Goal: Information Seeking & Learning: Learn about a topic

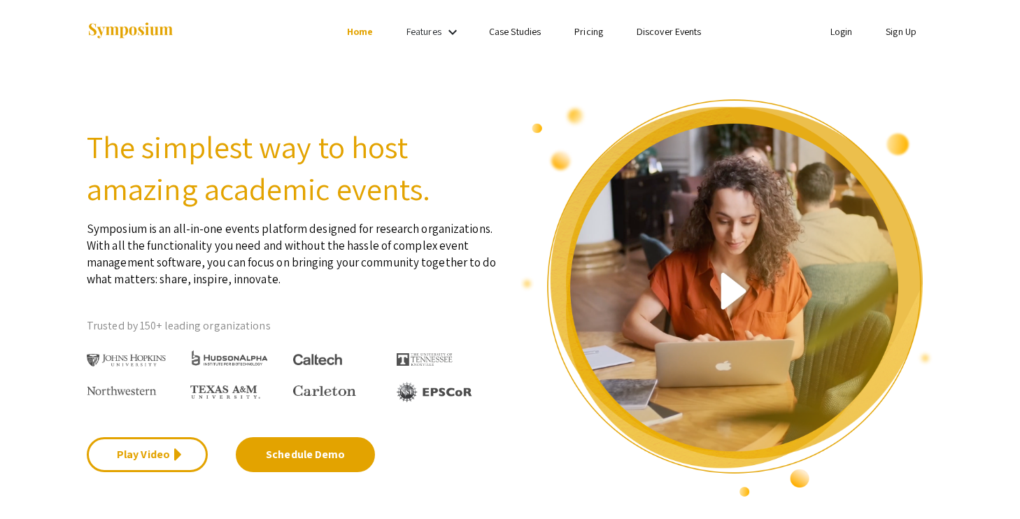
click at [849, 33] on link "Login" at bounding box center [842, 31] width 22 height 13
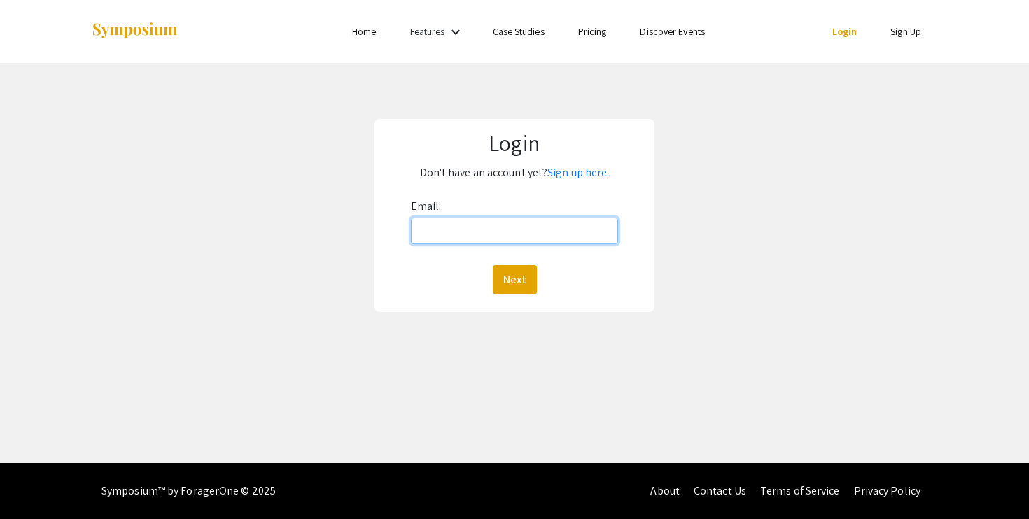
click at [528, 226] on input "Email:" at bounding box center [515, 231] width 208 height 27
click at [513, 287] on button "Next" at bounding box center [515, 279] width 44 height 29
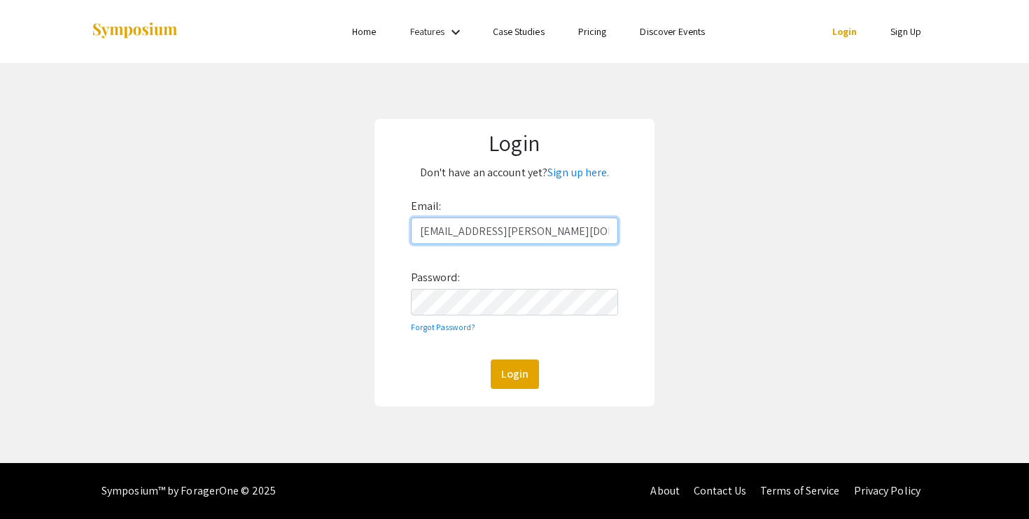
click at [489, 227] on input "kyangzom@andrew.cmu.edu" at bounding box center [515, 231] width 208 height 27
type input "kyangzom@qatar.cmu.edu"
click at [519, 366] on button "Login" at bounding box center [515, 374] width 48 height 29
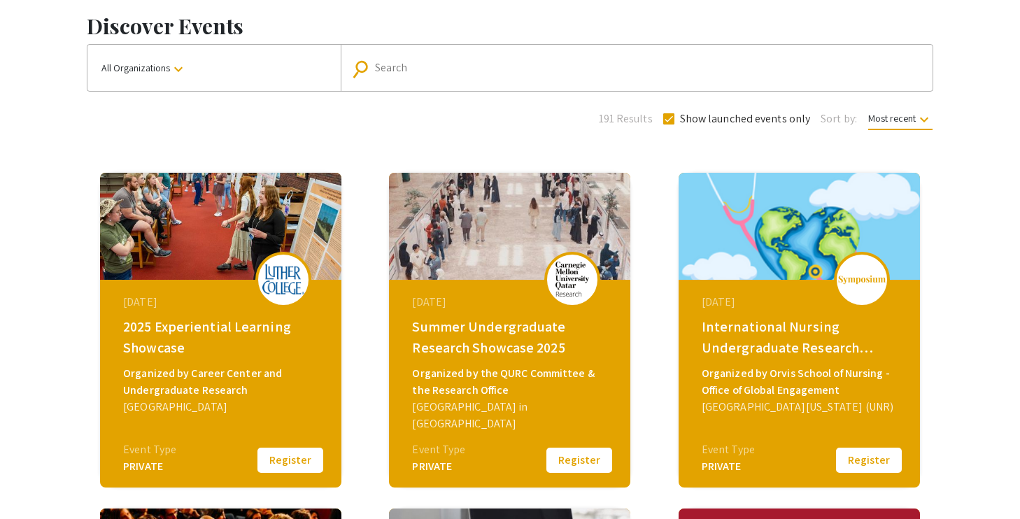
scroll to position [68, 0]
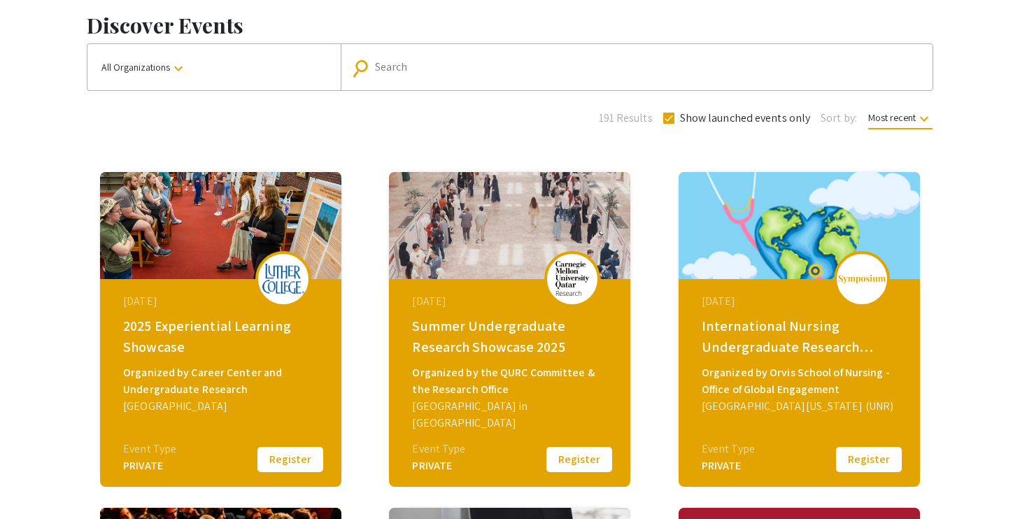
click at [565, 279] on img at bounding box center [573, 278] width 42 height 35
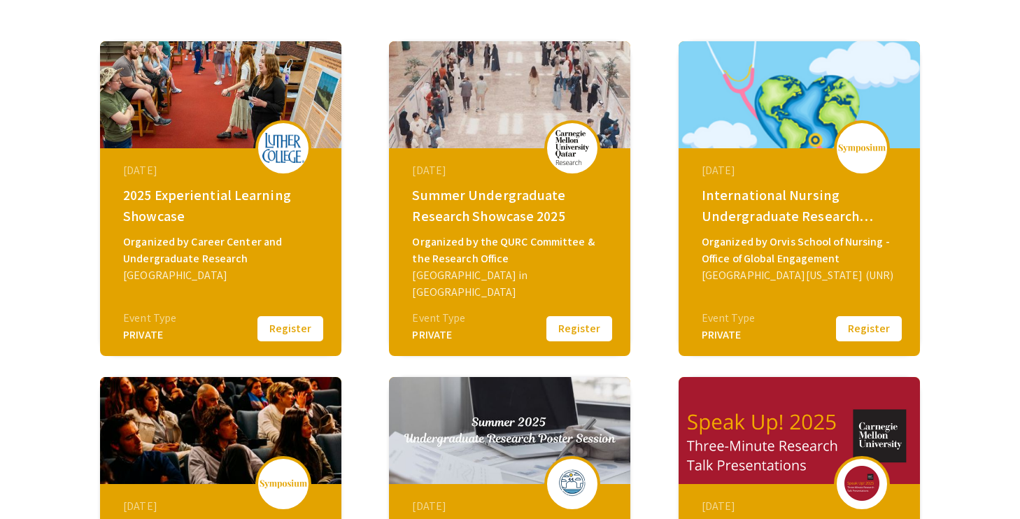
scroll to position [196, 0]
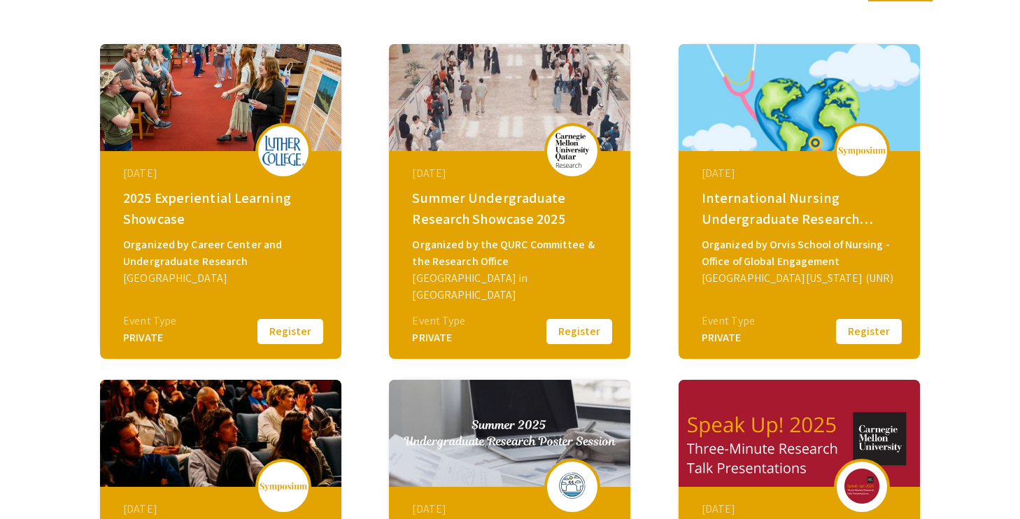
click at [428, 333] on div "PRIVATE" at bounding box center [438, 338] width 53 height 17
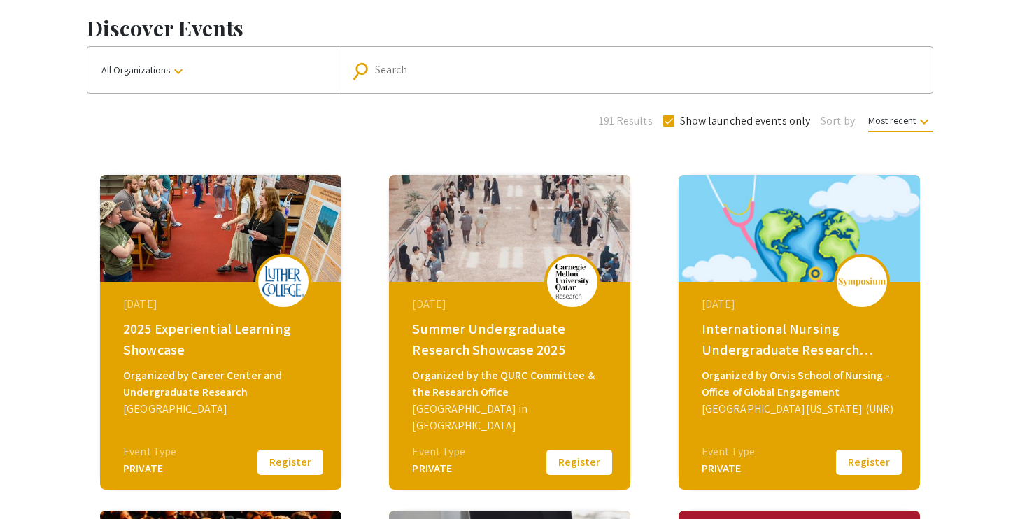
scroll to position [0, 0]
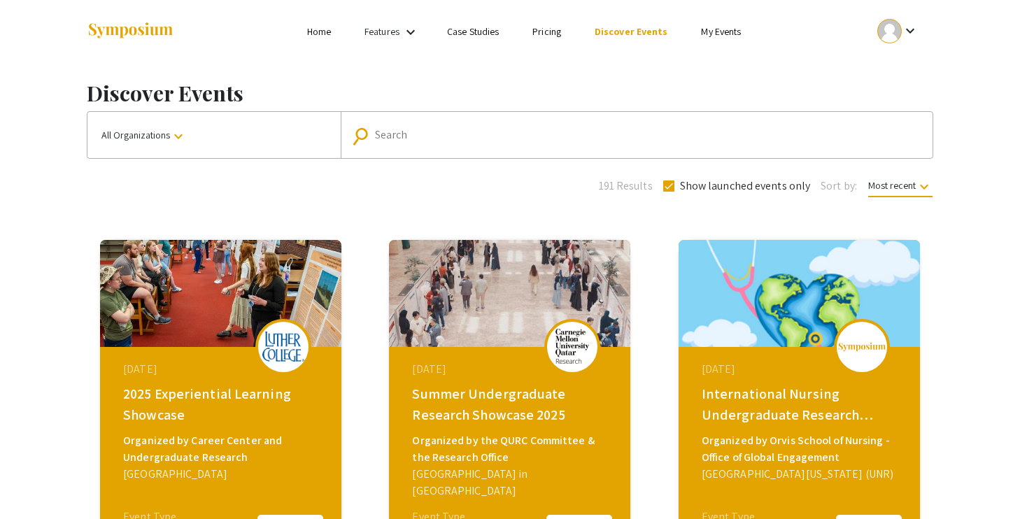
click at [533, 351] on div "August 28, 2025 Summer Undergraduate Research Showcase 2025 Organized by the QU…" at bounding box center [511, 434] width 241 height 175
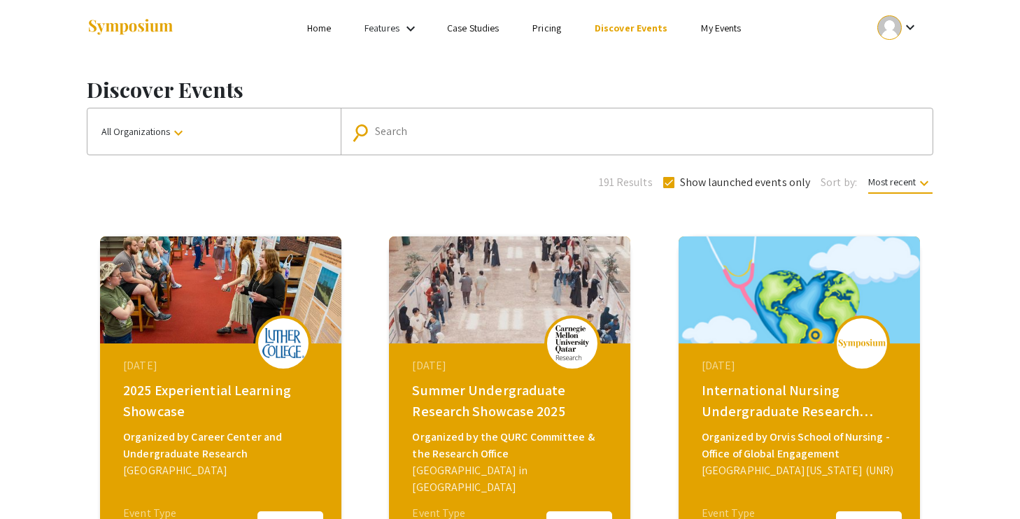
scroll to position [8, 0]
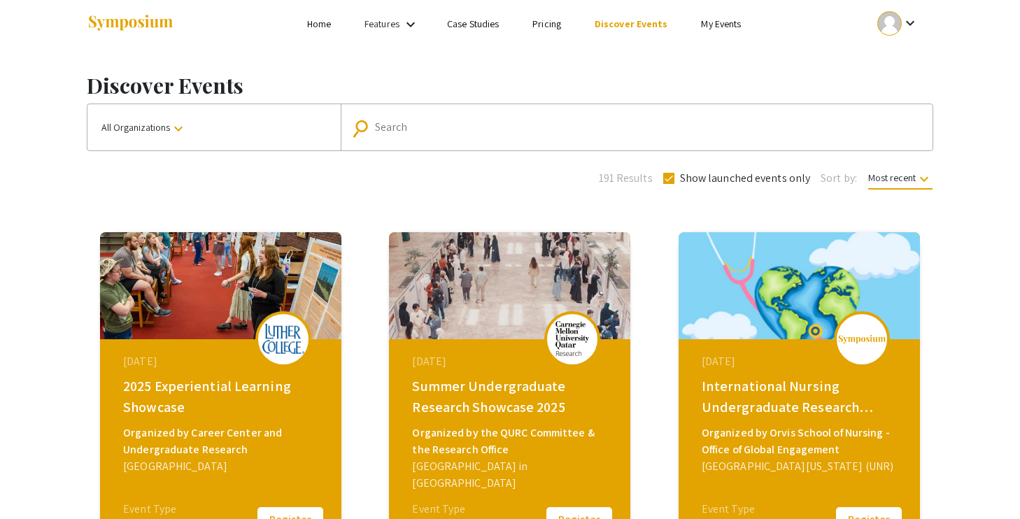
click at [710, 27] on link "My Events" at bounding box center [721, 23] width 40 height 13
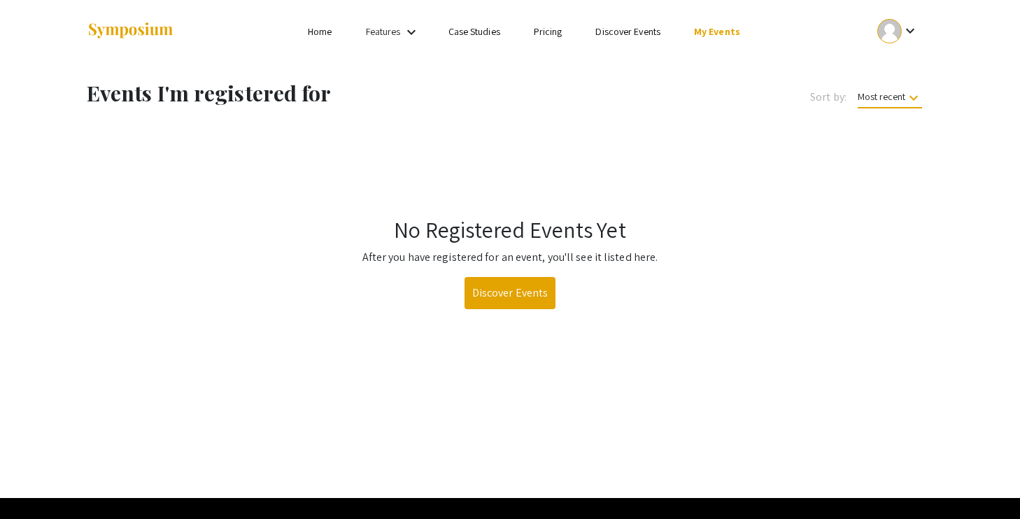
click at [593, 216] on h1 "No Registered Events Yet" at bounding box center [510, 229] width 840 height 27
click at [524, 287] on link "Discover Events" at bounding box center [511, 293] width 92 height 32
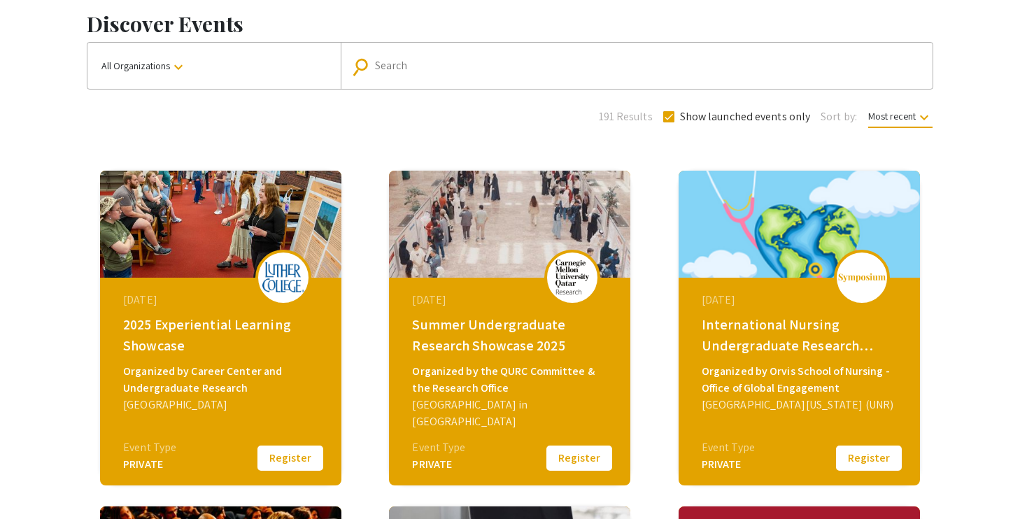
scroll to position [83, 0]
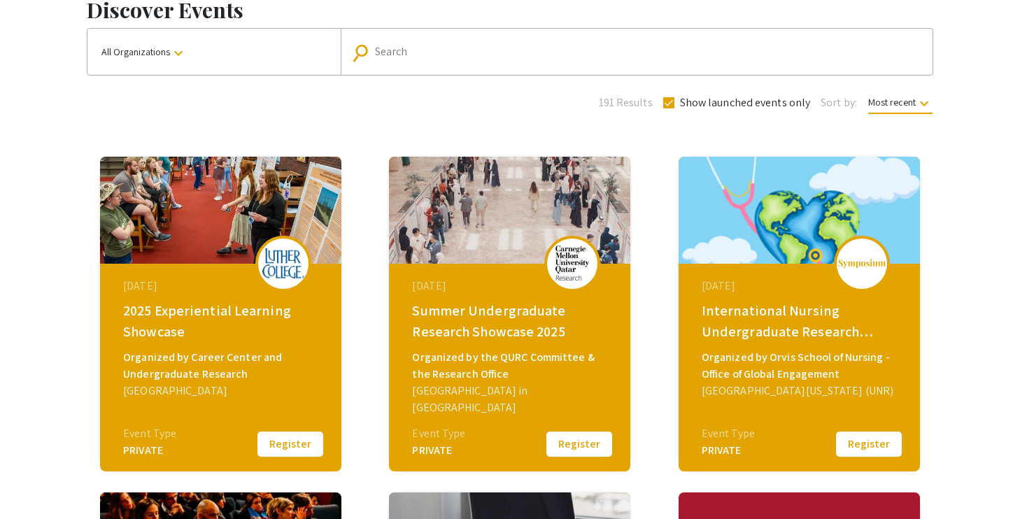
click at [573, 456] on button "Register" at bounding box center [580, 444] width 70 height 29
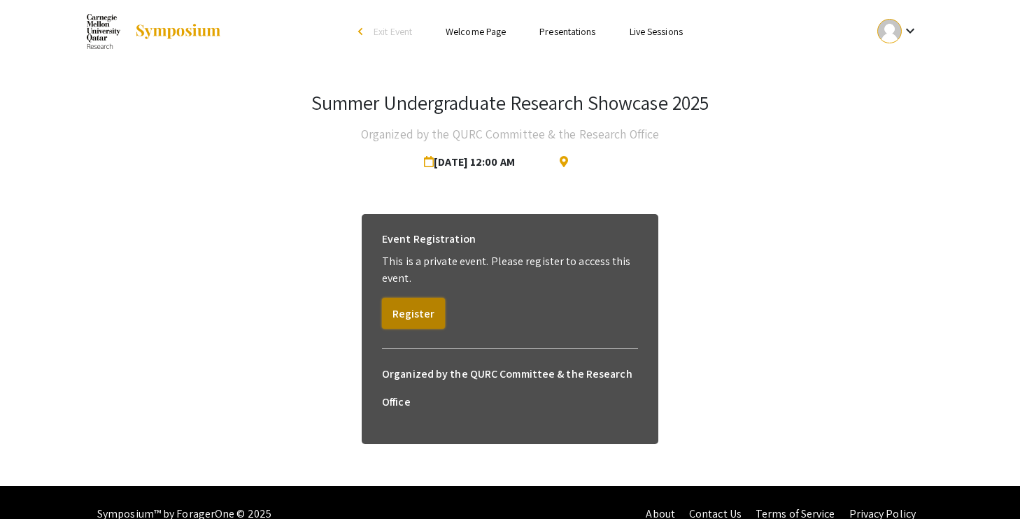
click at [416, 314] on button "Register" at bounding box center [413, 313] width 63 height 31
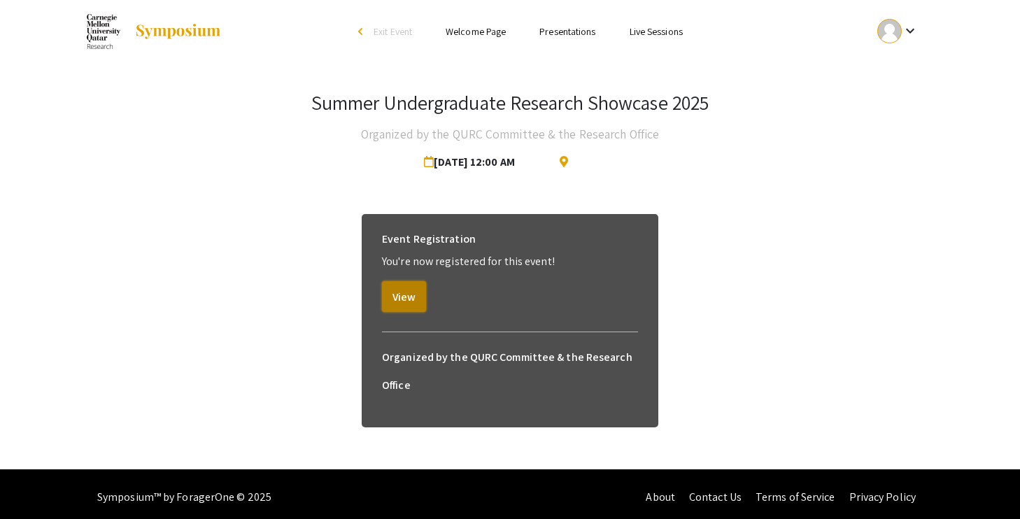
click at [410, 304] on button "View" at bounding box center [404, 296] width 44 height 31
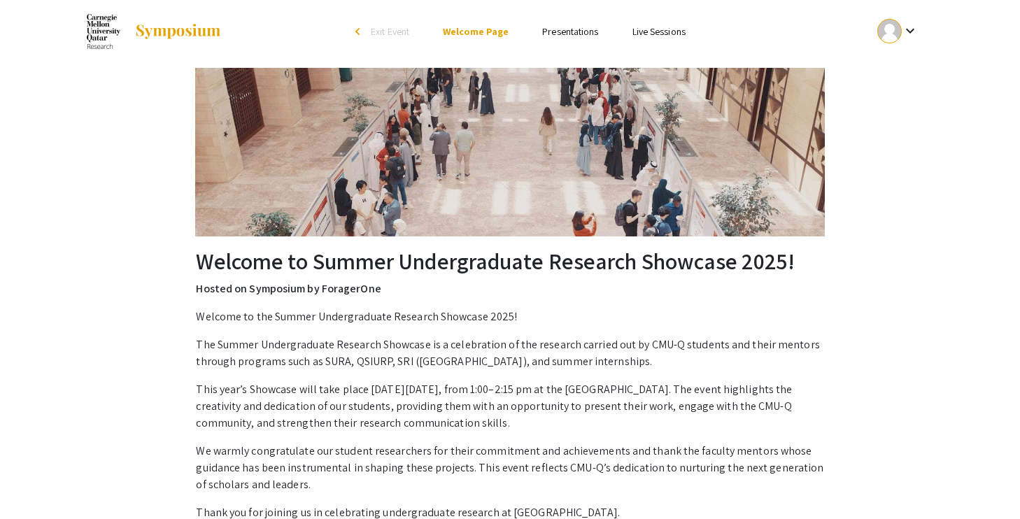
click at [583, 34] on link "Presentations" at bounding box center [570, 31] width 56 height 13
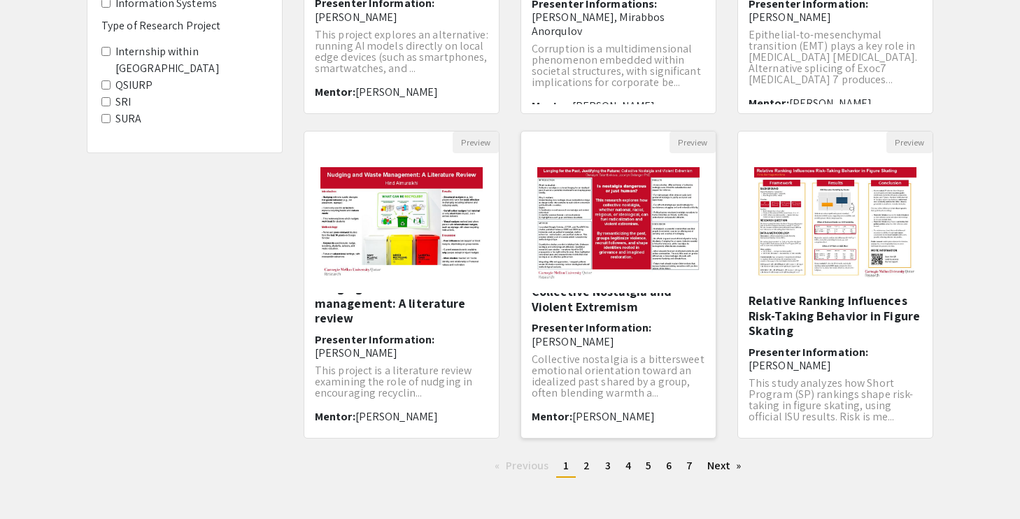
scroll to position [409, 0]
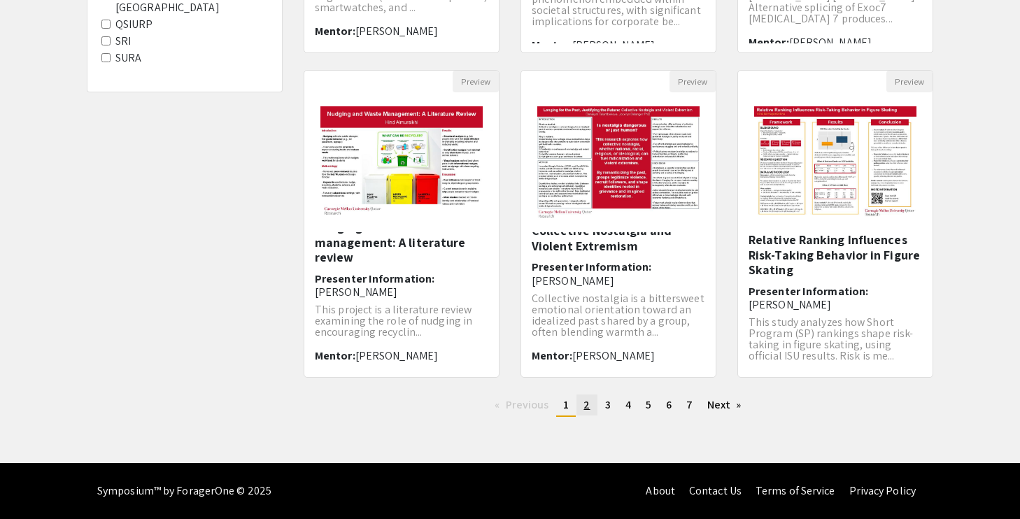
click at [584, 406] on span "2" at bounding box center [587, 405] width 6 height 15
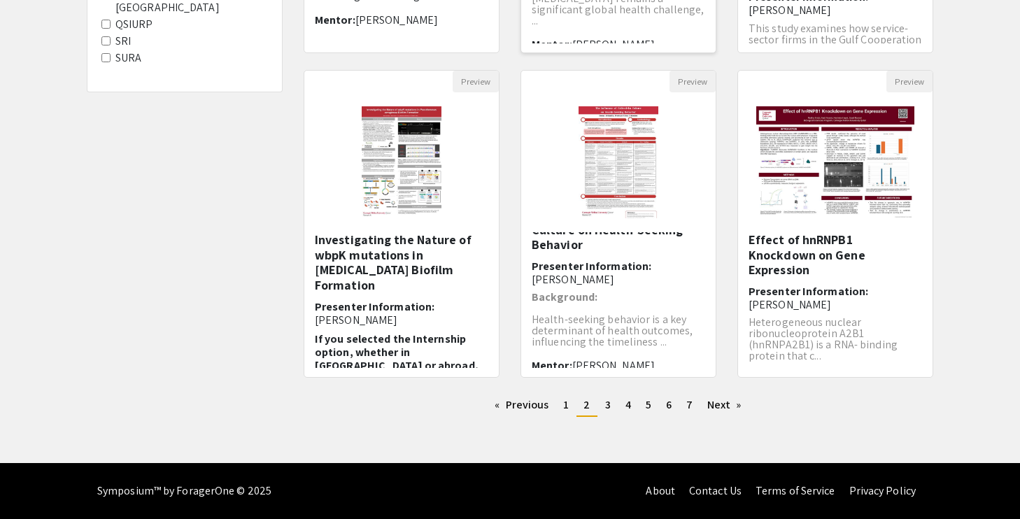
scroll to position [31, 0]
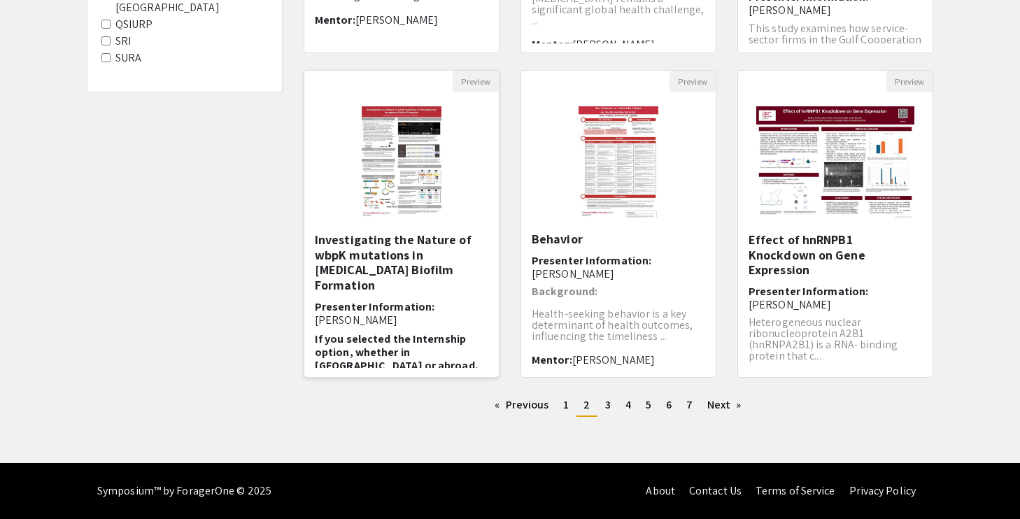
click at [418, 149] on img "Open Presentation <p>Investigating the Nature of wbpK mutations in Pseudomonas …" at bounding box center [401, 162] width 107 height 140
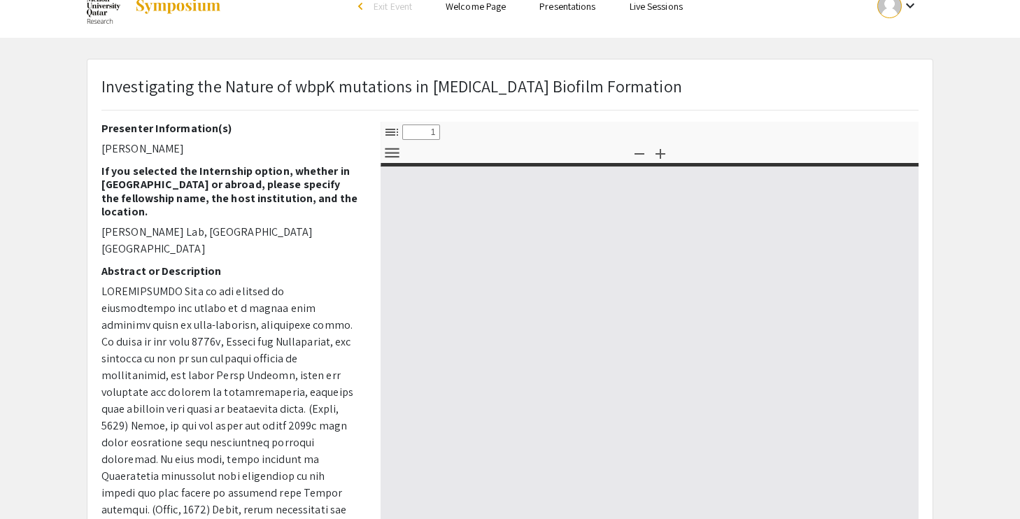
select select "custom"
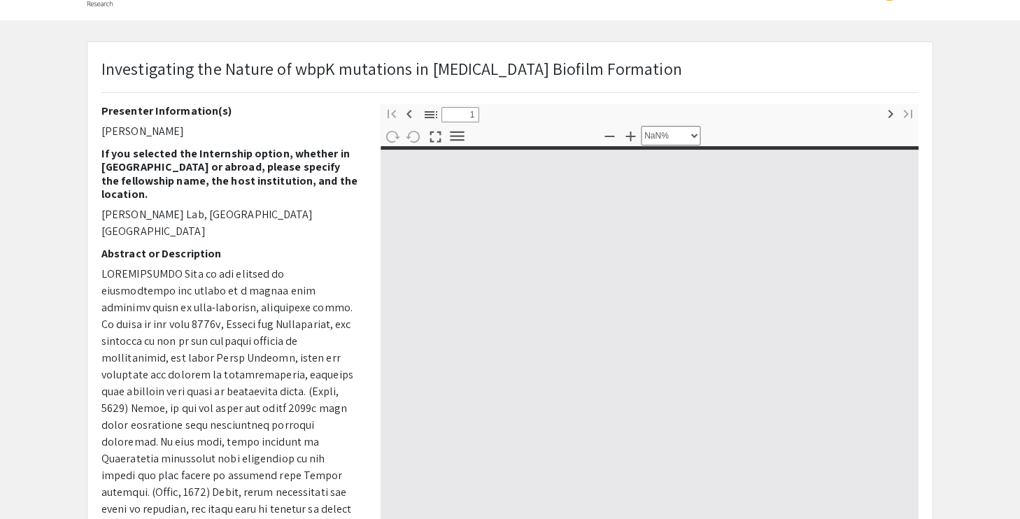
type input "0"
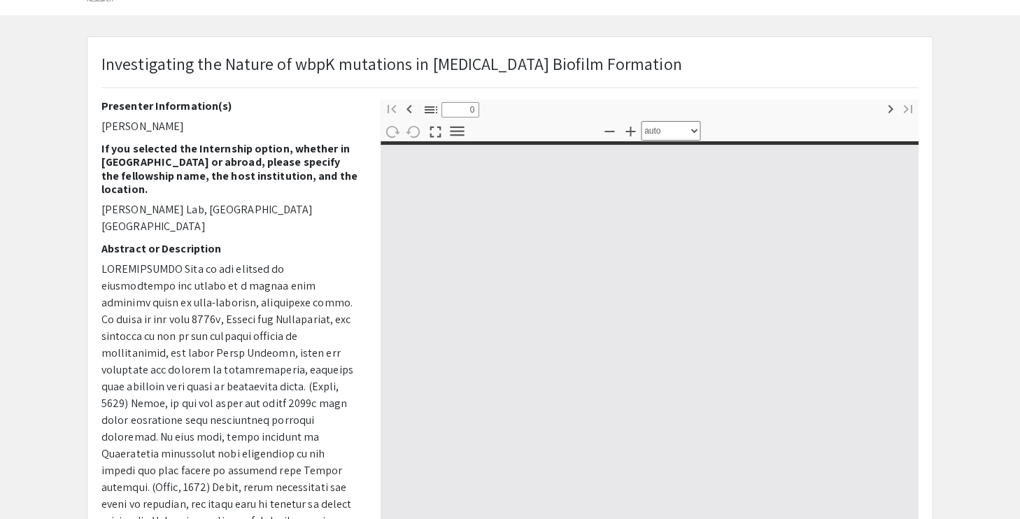
select select "custom"
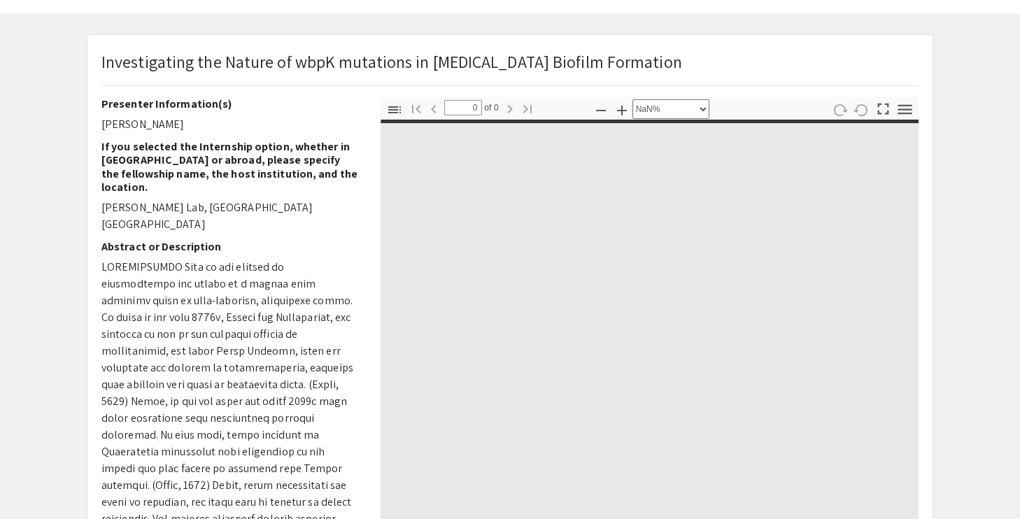
type input "1"
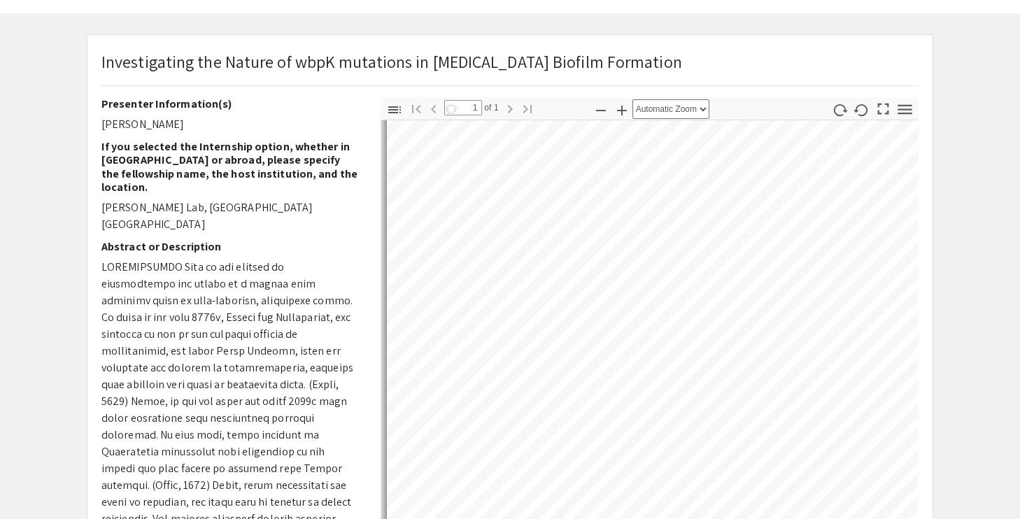
select select "auto"
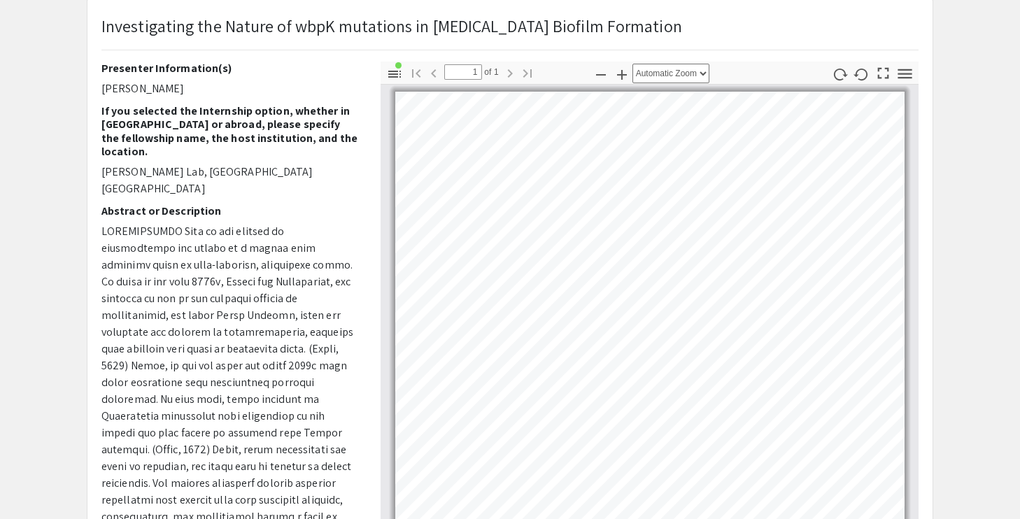
scroll to position [81, 0]
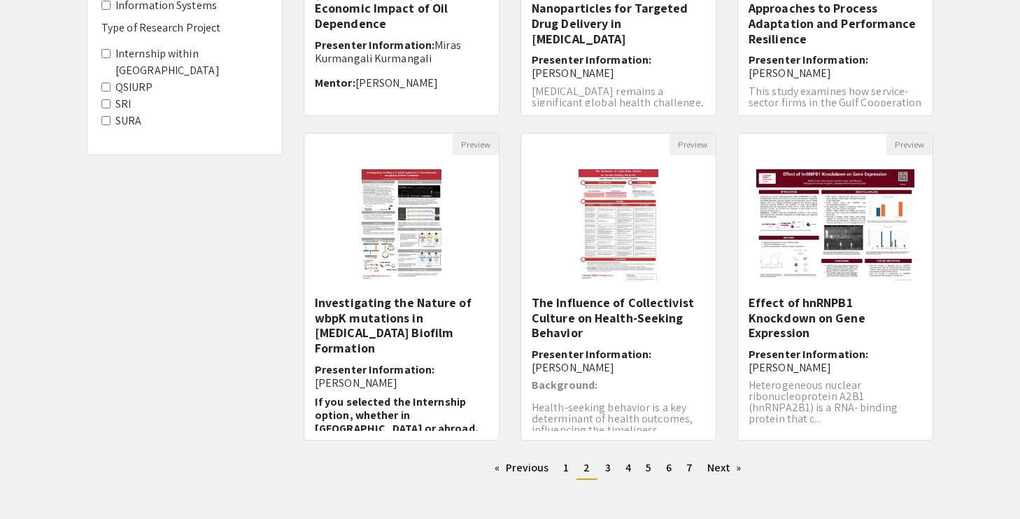
scroll to position [409, 0]
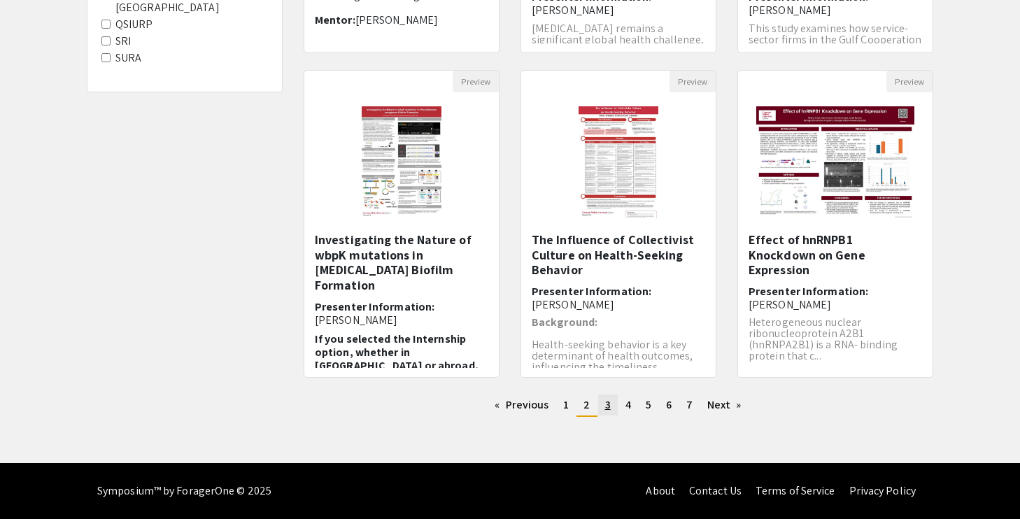
click at [606, 407] on span "3" at bounding box center [608, 405] width 6 height 15
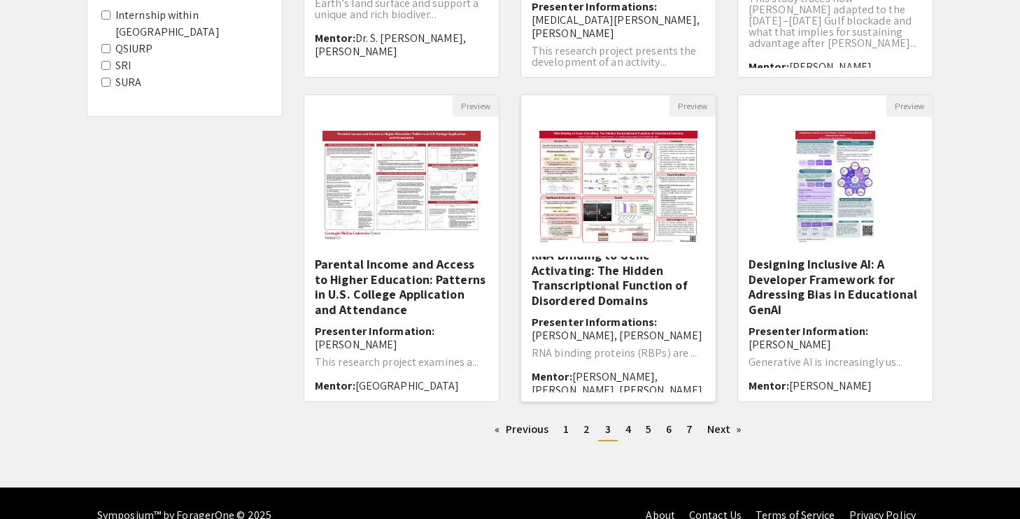
scroll to position [2, 0]
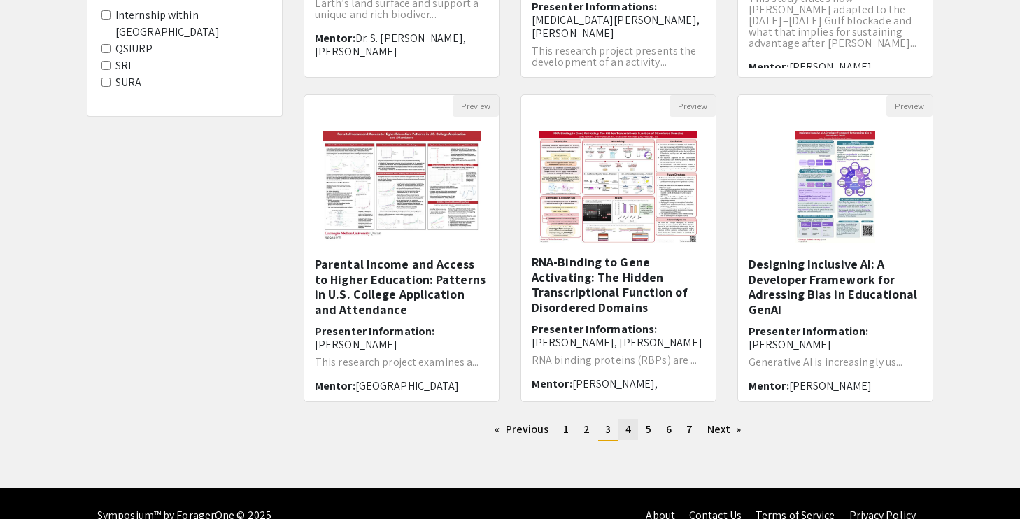
click at [626, 430] on span "4" at bounding box center [629, 429] width 6 height 15
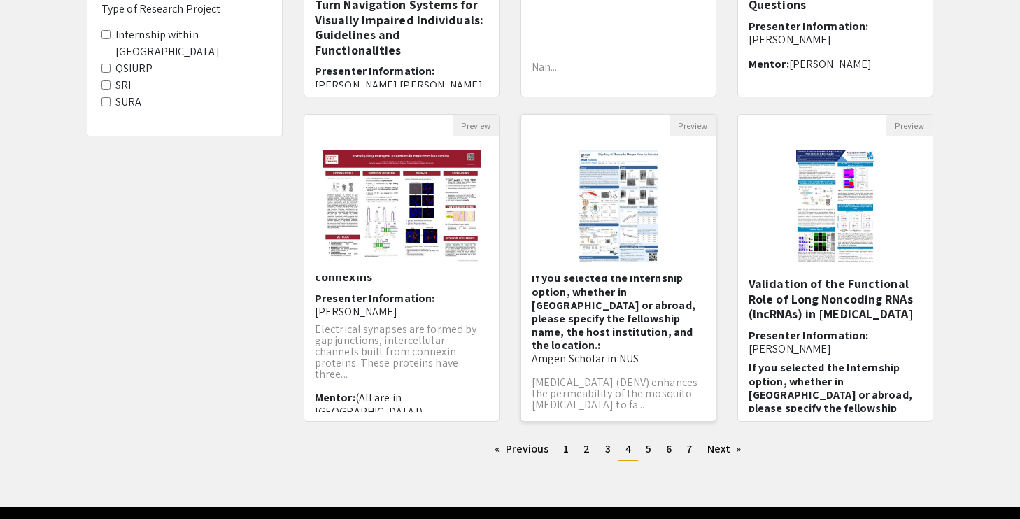
scroll to position [368, 0]
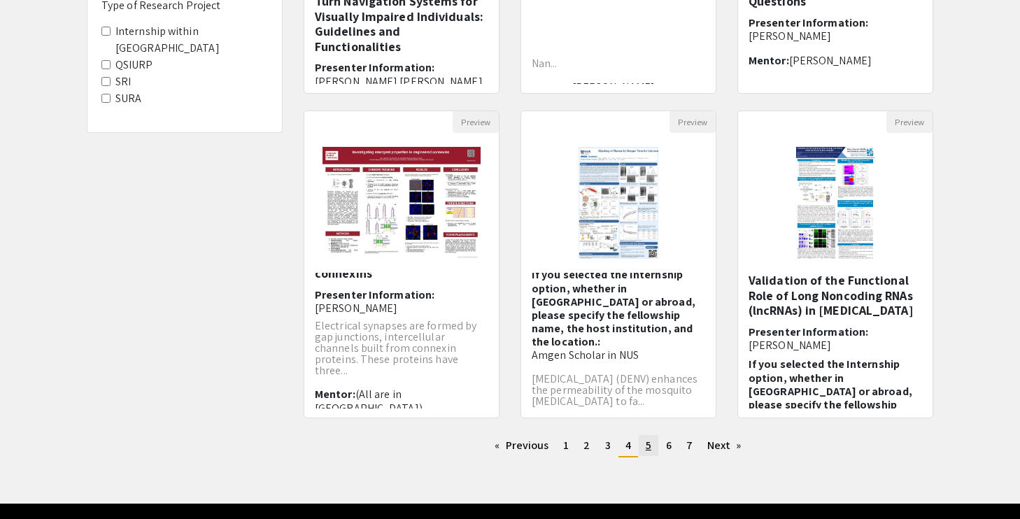
click at [652, 448] on link "page 5" at bounding box center [649, 445] width 20 height 21
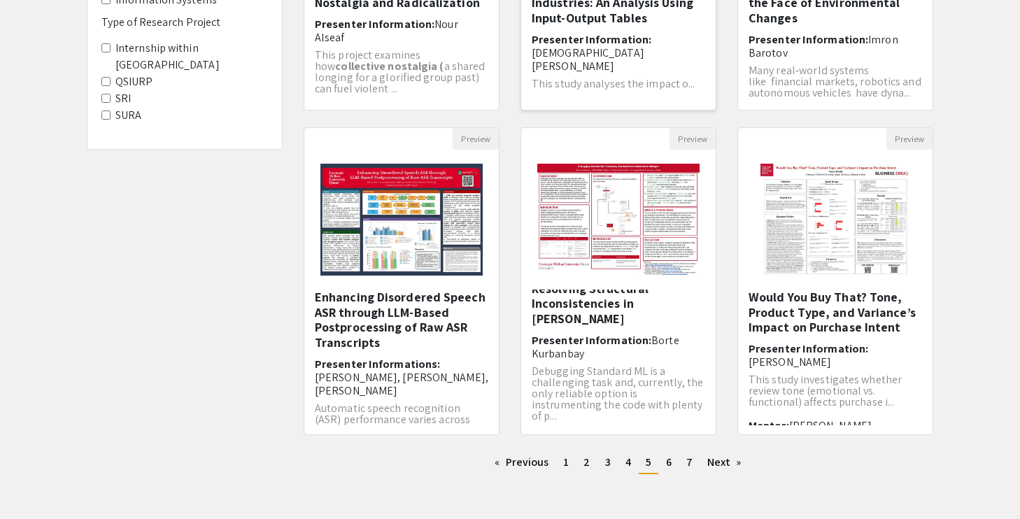
scroll to position [353, 0]
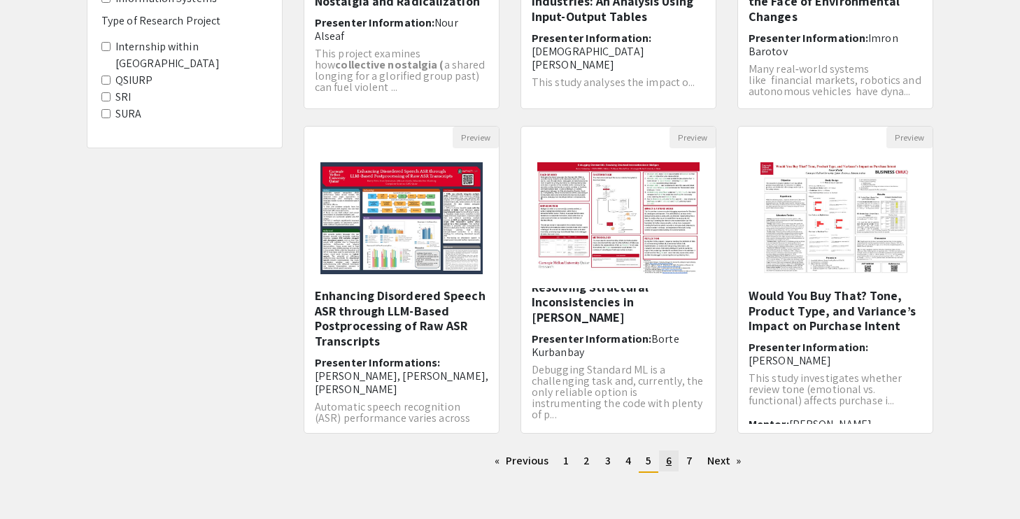
click at [668, 463] on span "6" at bounding box center [669, 461] width 6 height 15
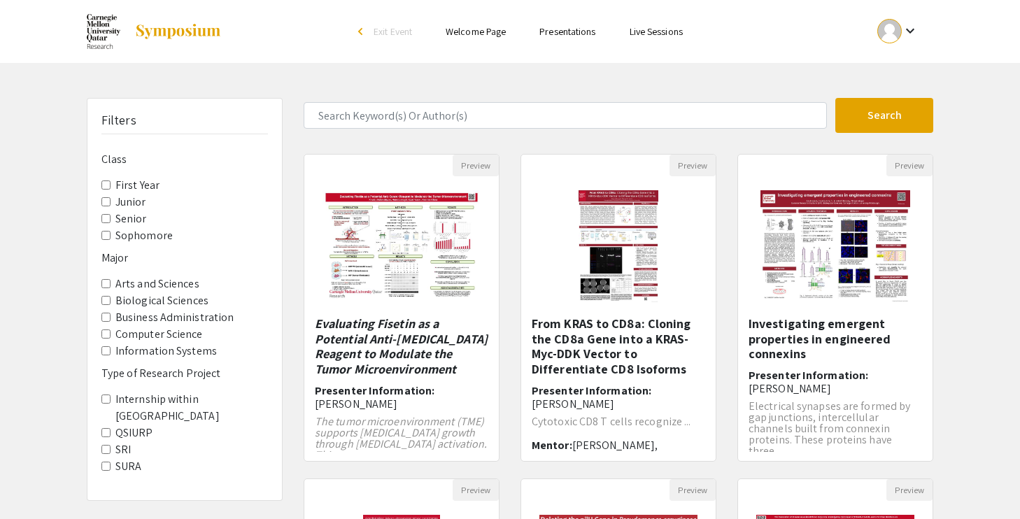
click at [198, 338] on label "Computer Science" at bounding box center [158, 334] width 87 height 17
click at [111, 338] on Science "Computer Science" at bounding box center [105, 334] width 9 height 9
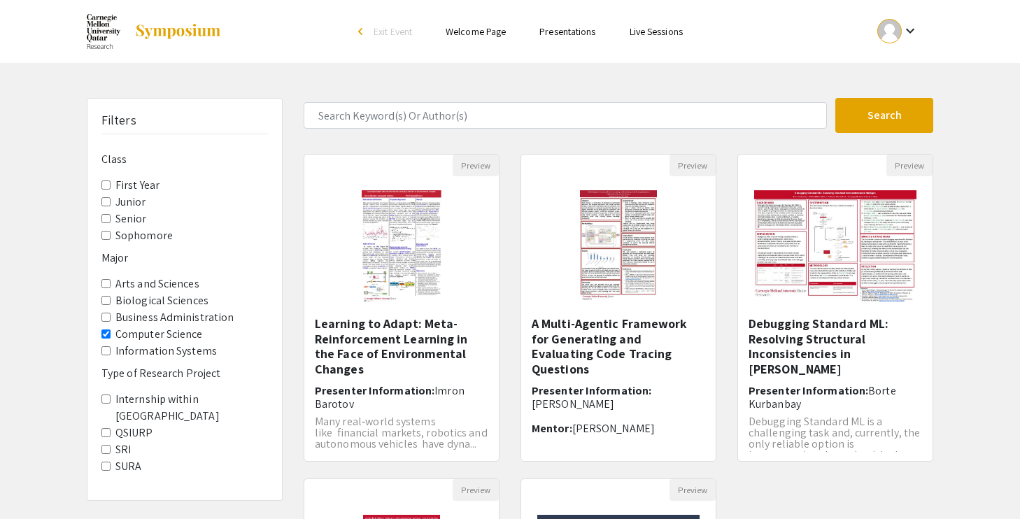
click at [152, 236] on label "Sophomore" at bounding box center [143, 235] width 57 height 17
click at [111, 236] on input "Sophomore" at bounding box center [105, 235] width 9 height 9
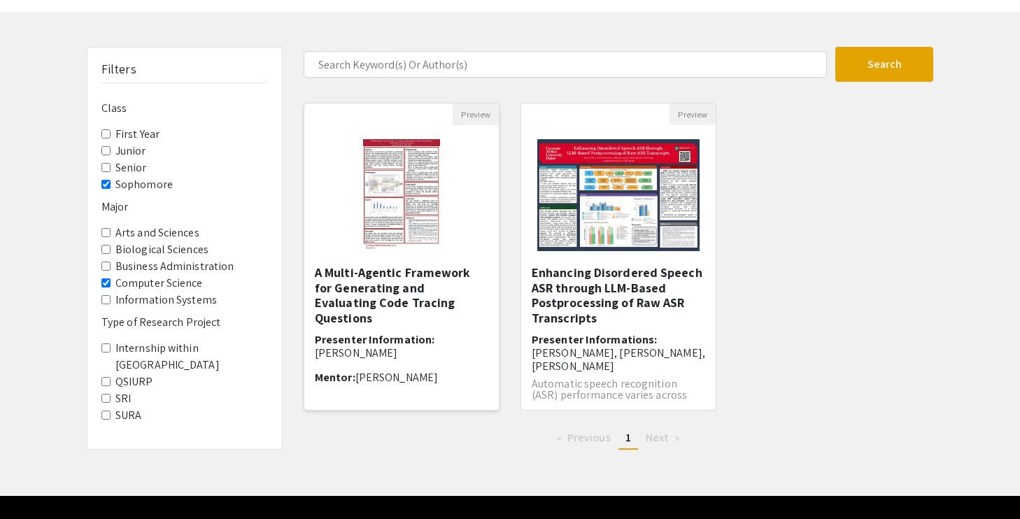
scroll to position [52, 0]
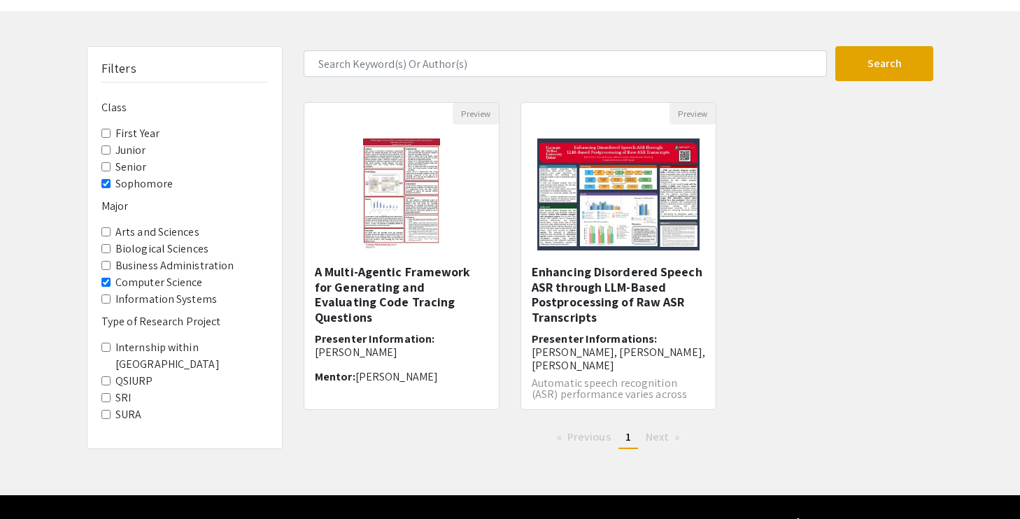
click at [108, 184] on input "Sophomore" at bounding box center [105, 183] width 9 height 9
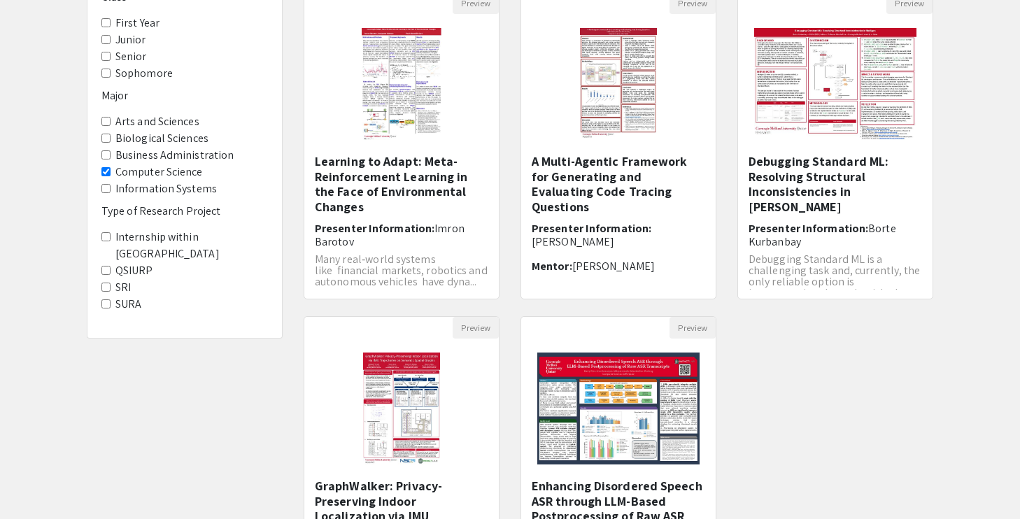
scroll to position [155, 0]
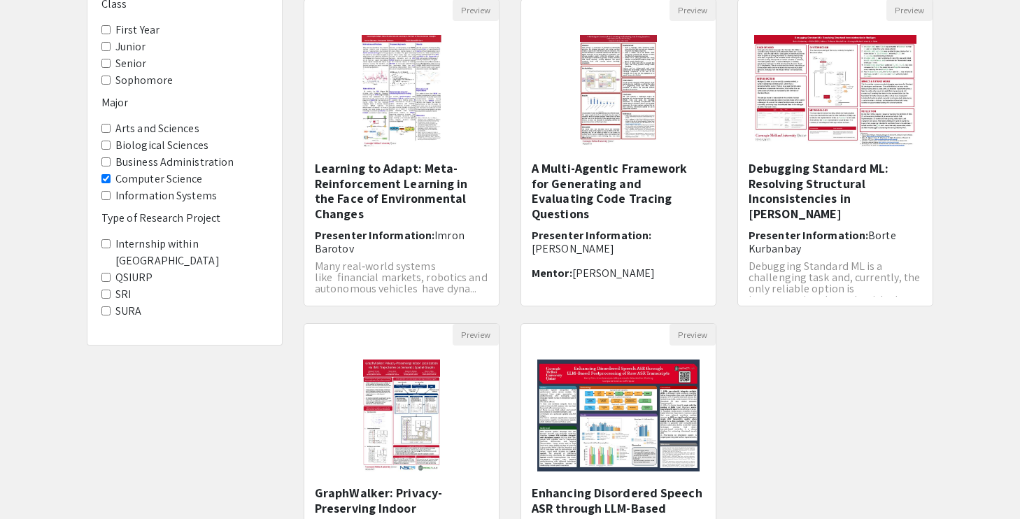
click at [102, 177] on Science "Computer Science" at bounding box center [105, 178] width 9 height 9
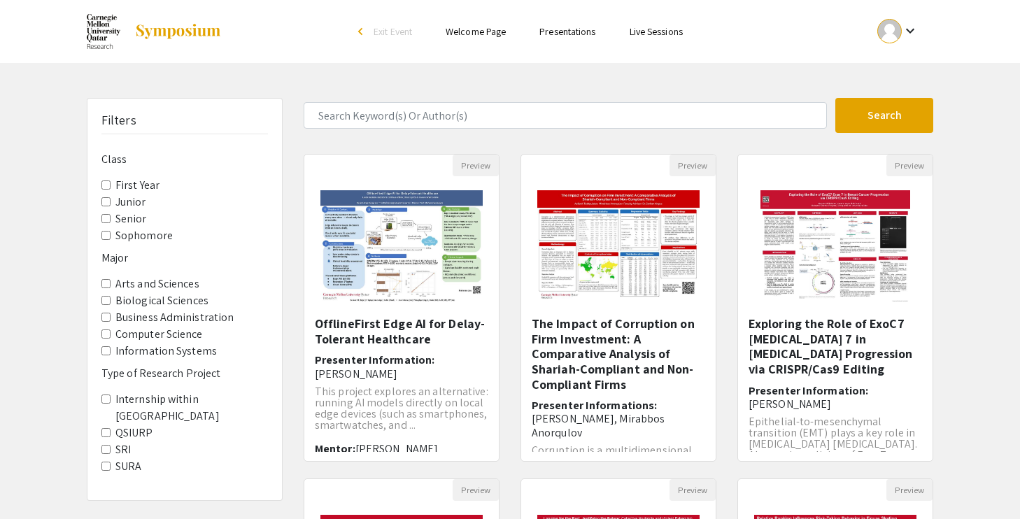
click at [105, 462] on Project-SURA "SURA" at bounding box center [105, 466] width 9 height 9
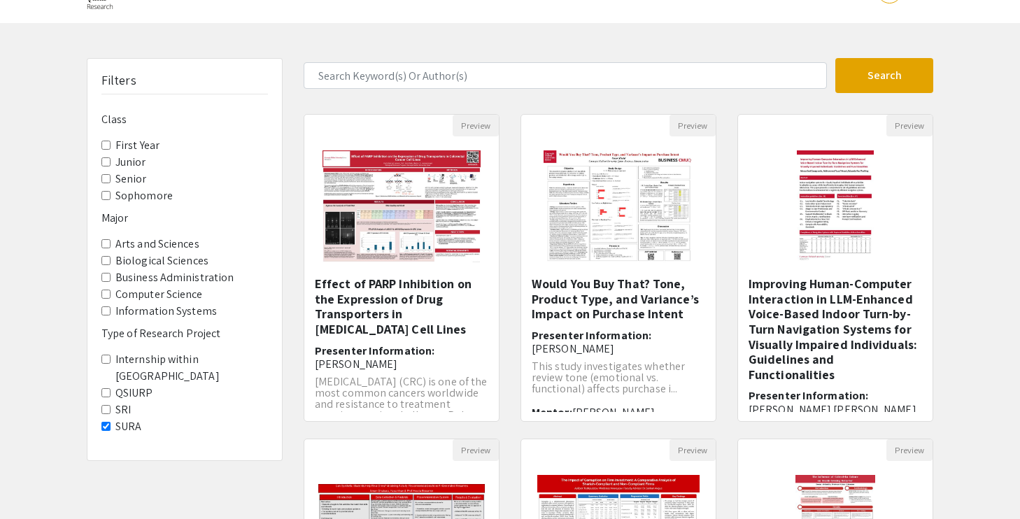
scroll to position [41, 0]
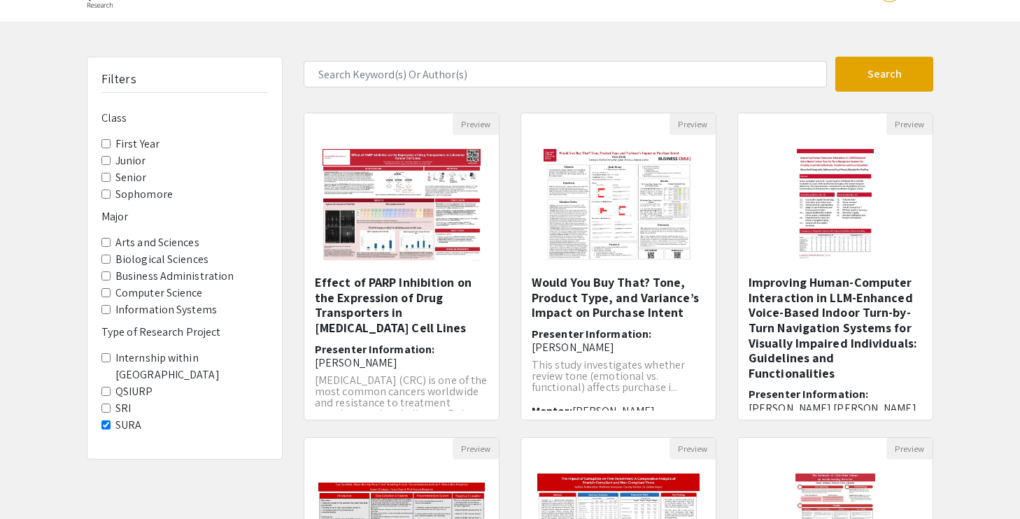
click at [104, 421] on Project-SURA "SURA" at bounding box center [105, 425] width 9 height 9
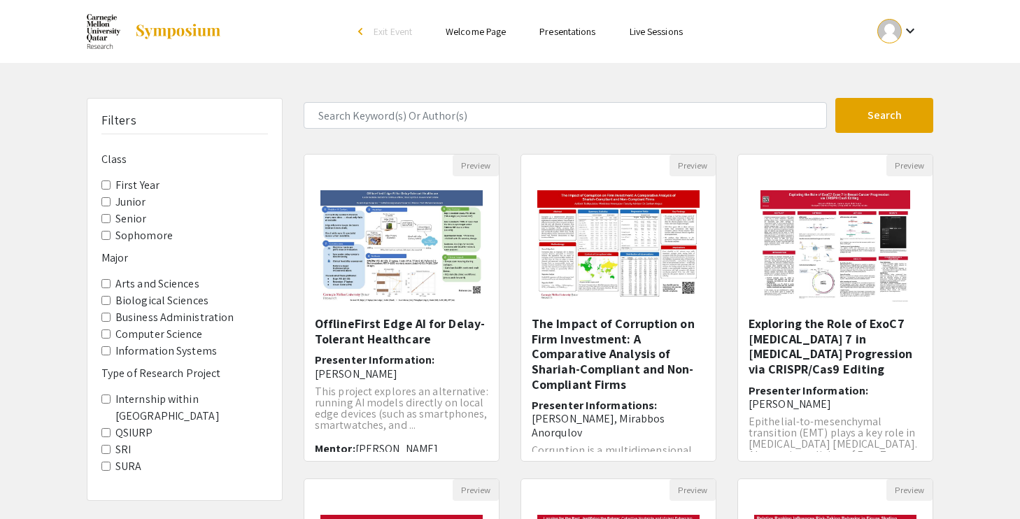
click at [107, 234] on input "Sophomore" at bounding box center [105, 235] width 9 height 9
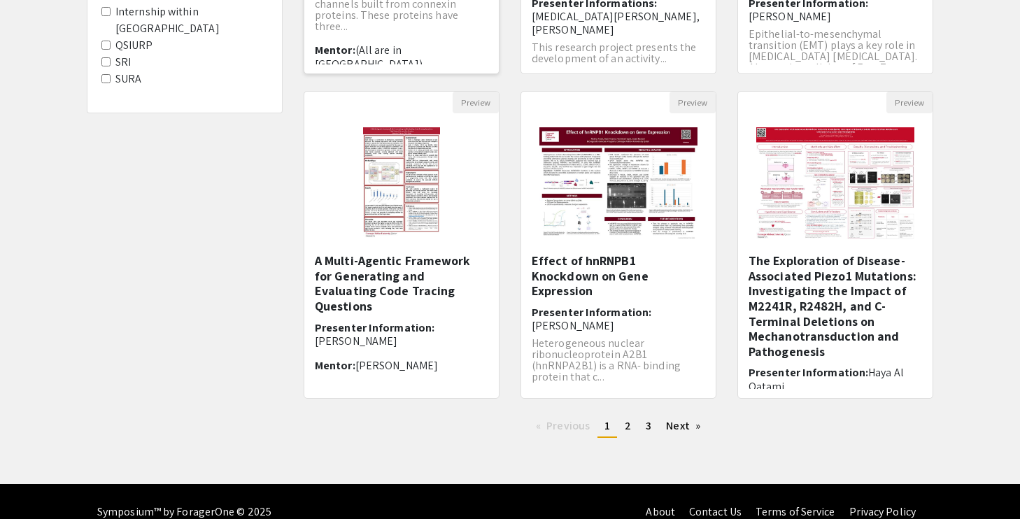
scroll to position [392, 0]
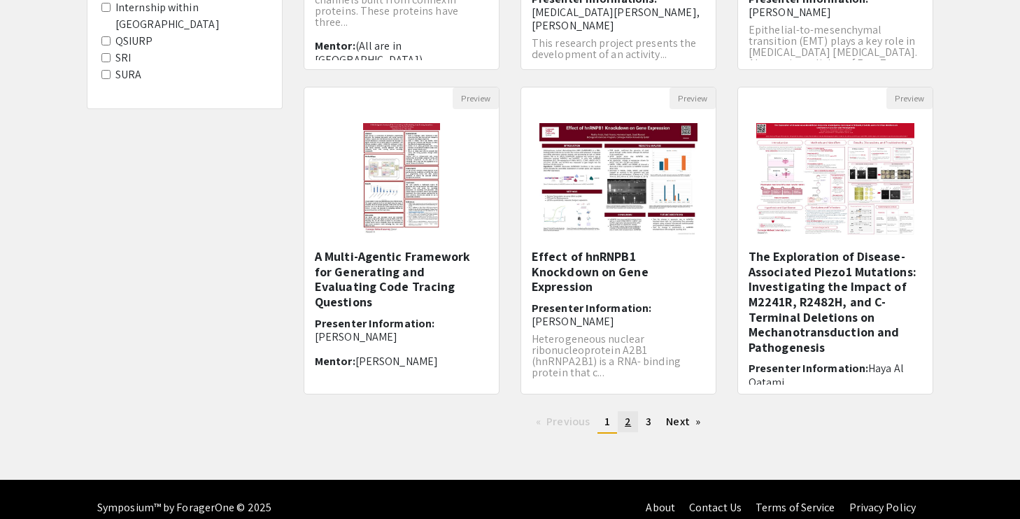
click at [622, 417] on link "page 2" at bounding box center [628, 422] width 20 height 21
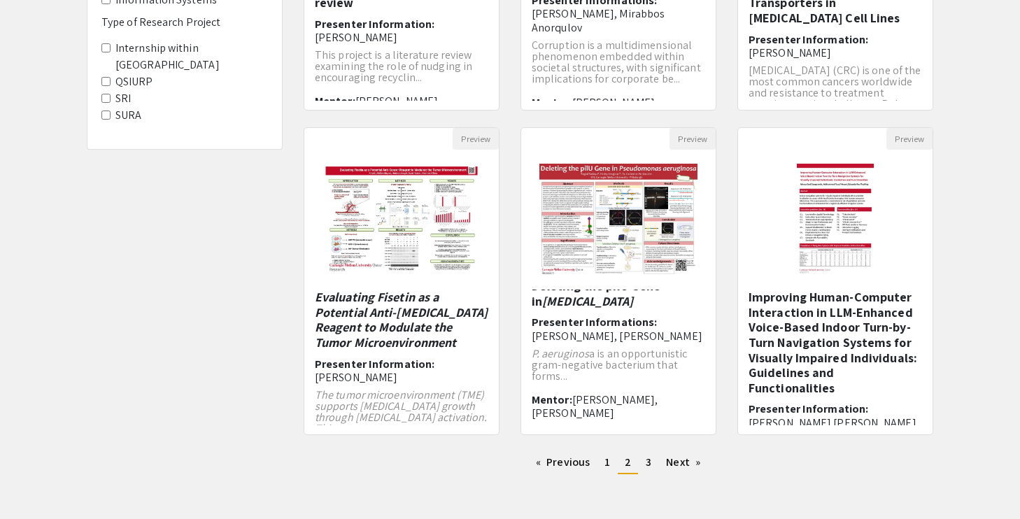
scroll to position [353, 0]
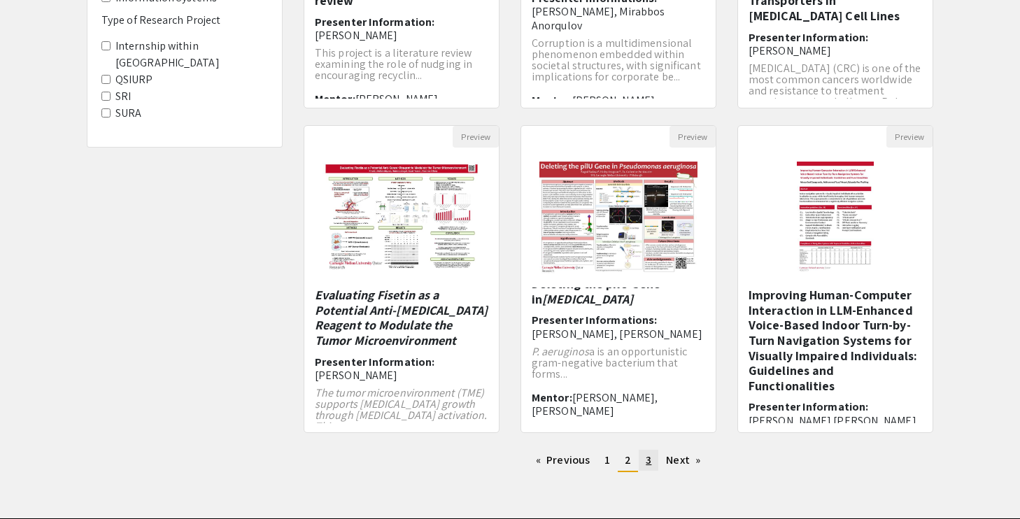
click at [643, 463] on link "page 3" at bounding box center [649, 460] width 20 height 21
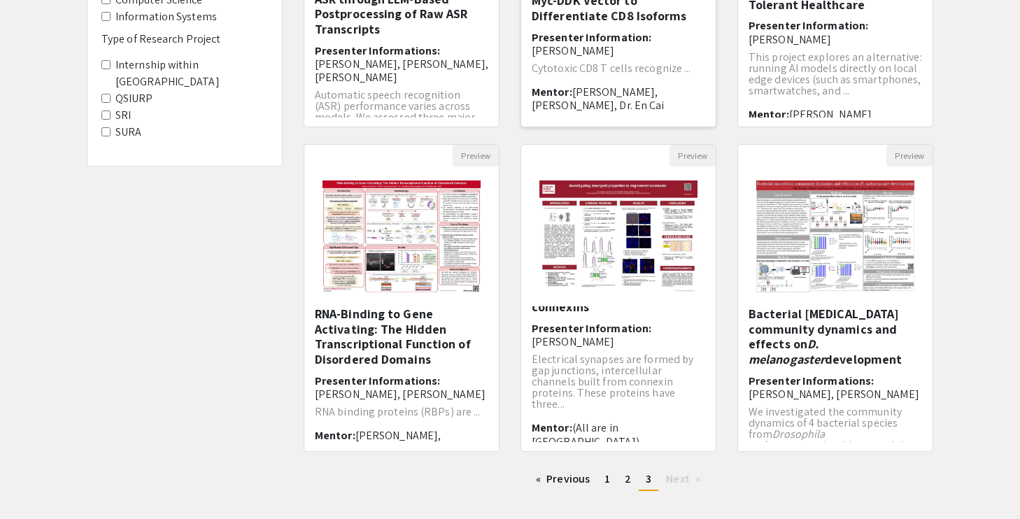
scroll to position [352, 0]
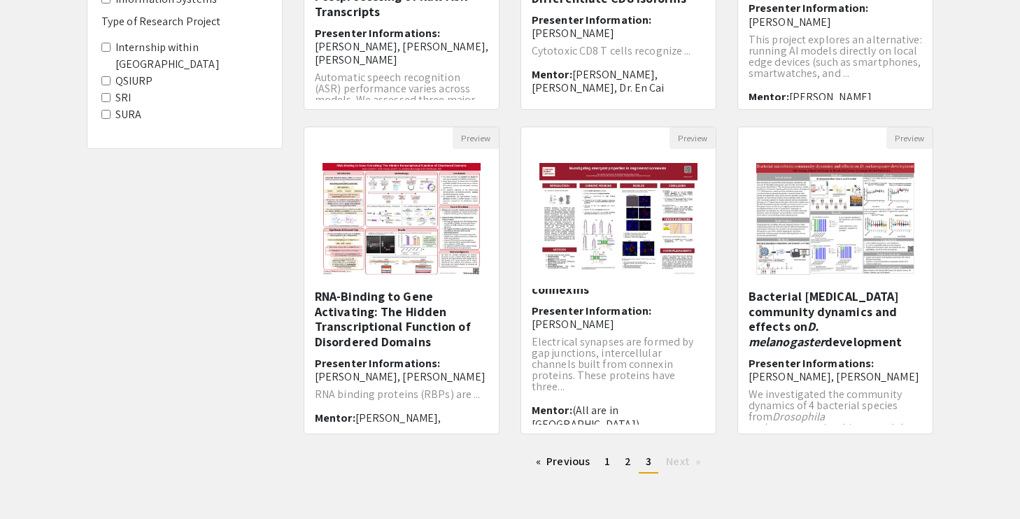
click at [668, 465] on span "Next page" at bounding box center [677, 461] width 23 height 15
click at [606, 465] on span "1" at bounding box center [608, 461] width 6 height 15
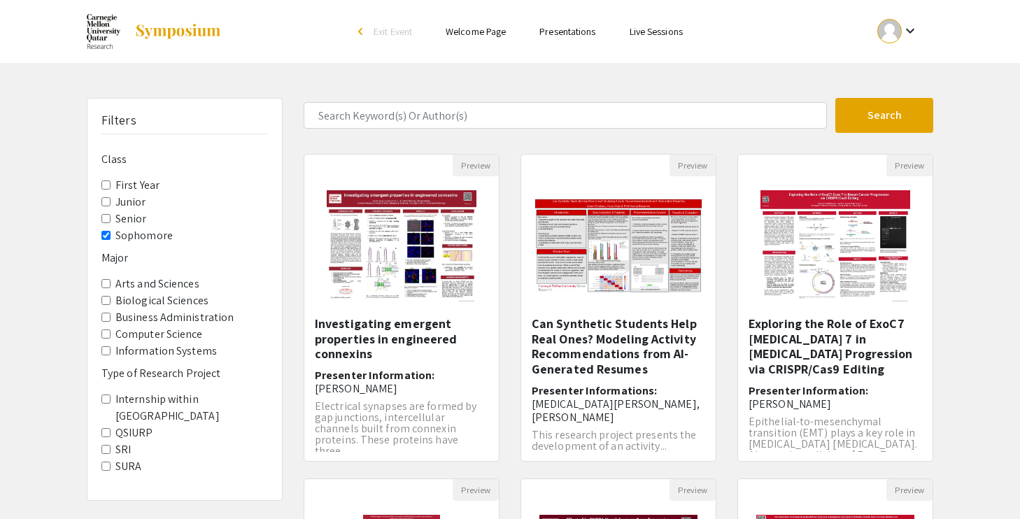
click at [105, 183] on Year "First Year" at bounding box center [105, 185] width 9 height 9
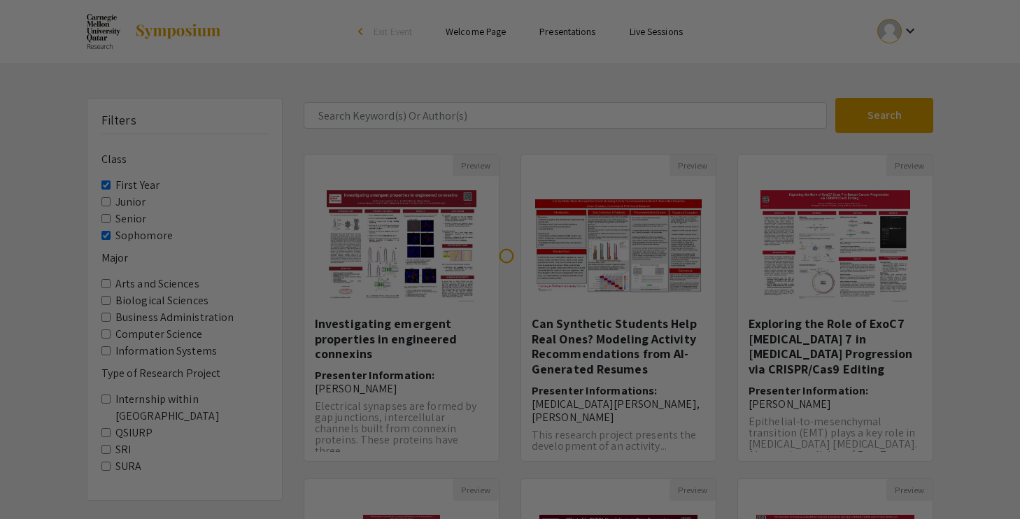
click at [104, 234] on div at bounding box center [510, 259] width 1020 height 519
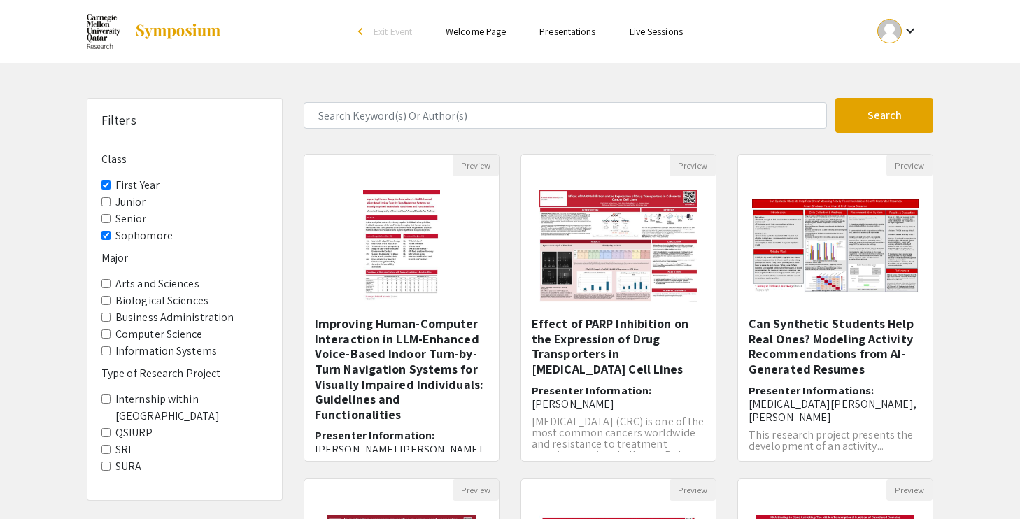
click at [106, 235] on input "Sophomore" at bounding box center [105, 235] width 9 height 9
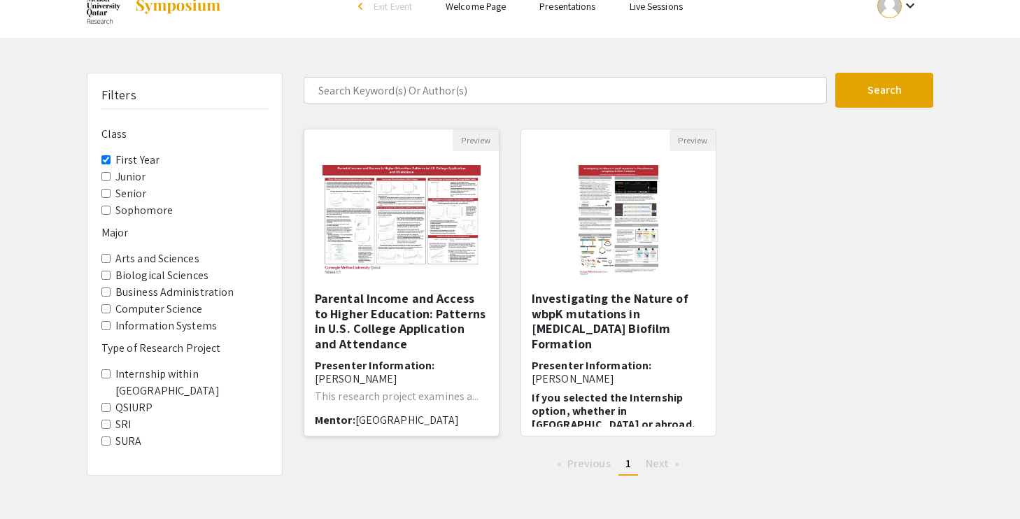
scroll to position [27, 0]
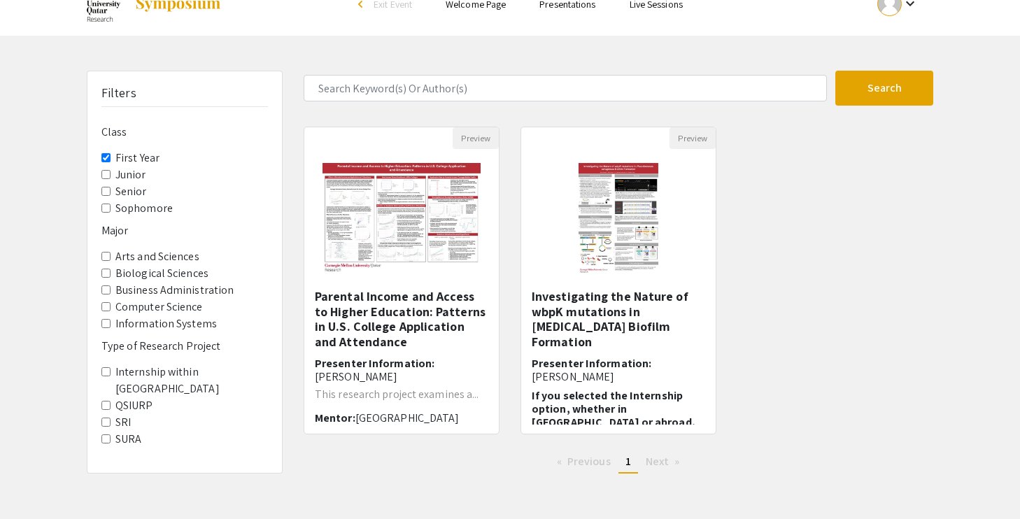
click at [104, 156] on Year "First Year" at bounding box center [105, 157] width 9 height 9
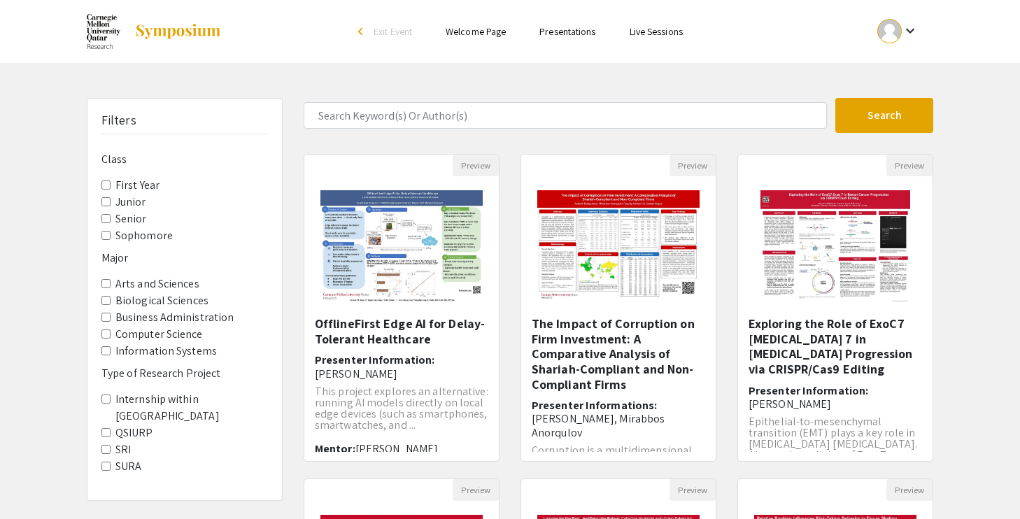
click at [138, 378] on h6 "Type of Research Project" at bounding box center [184, 373] width 167 height 13
click at [162, 337] on label "Computer Science" at bounding box center [158, 334] width 87 height 17
click at [111, 337] on Science "Computer Science" at bounding box center [105, 334] width 9 height 9
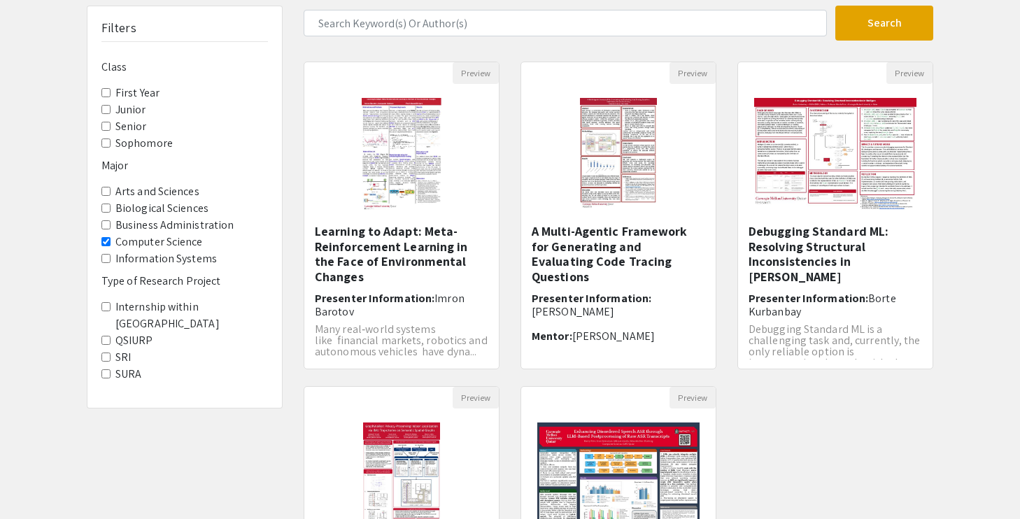
scroll to position [87, 0]
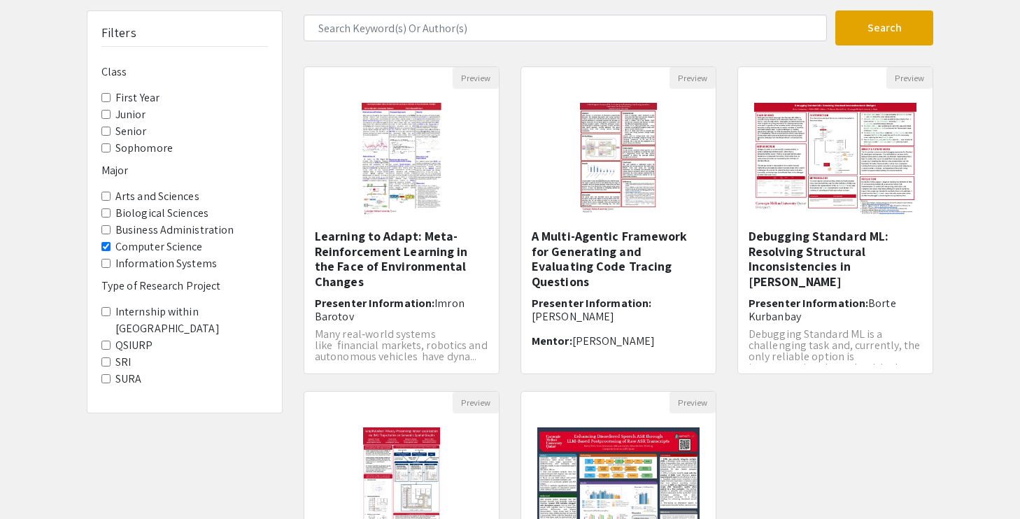
click at [105, 251] on Science "Computer Science" at bounding box center [105, 246] width 9 height 9
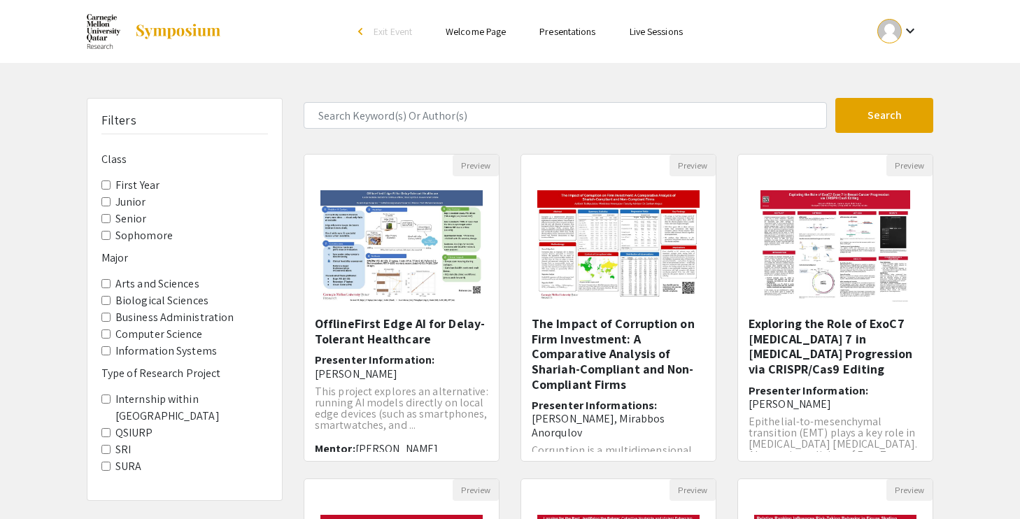
click at [108, 400] on Qatar "Internship within Qatar" at bounding box center [105, 399] width 9 height 9
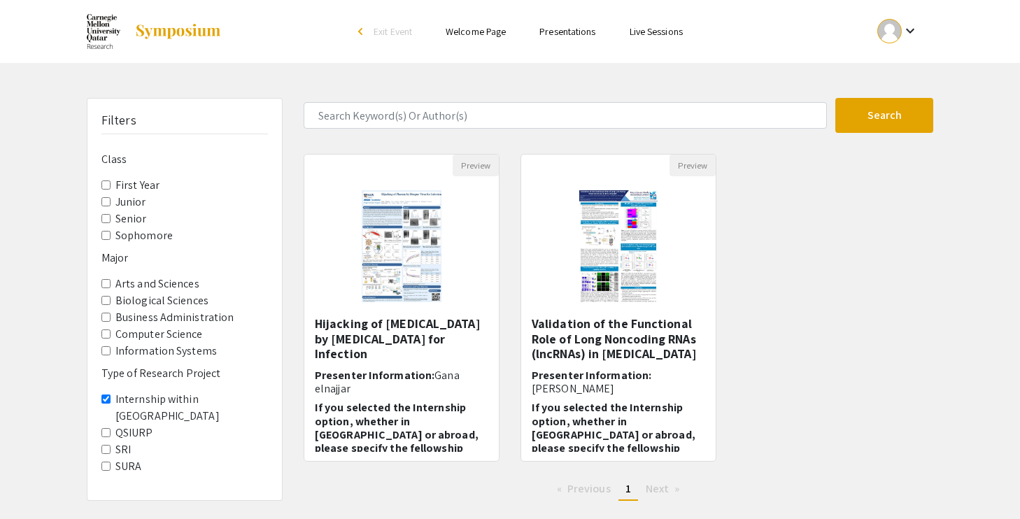
click at [108, 400] on Qatar "Internship within Qatar" at bounding box center [105, 399] width 9 height 9
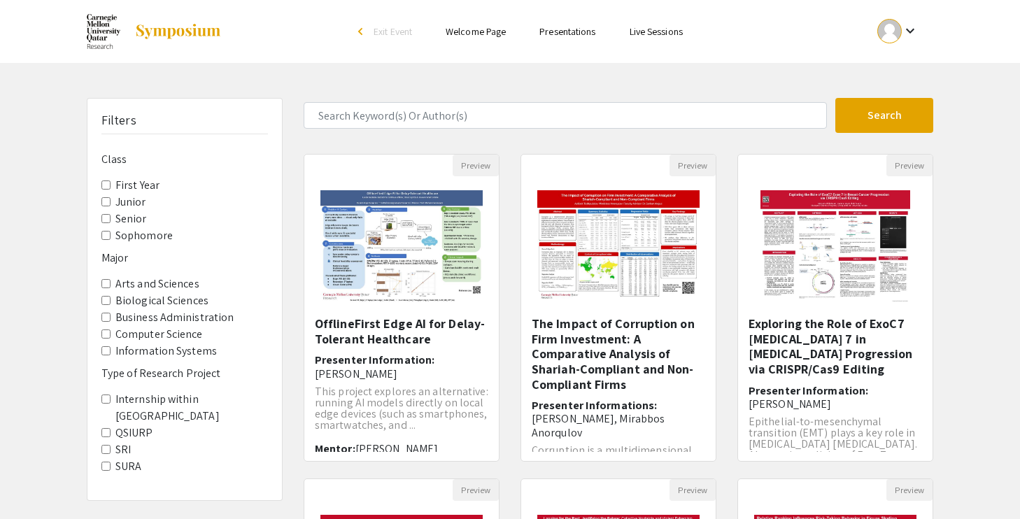
click at [107, 462] on Project-SURA "SURA" at bounding box center [105, 466] width 9 height 9
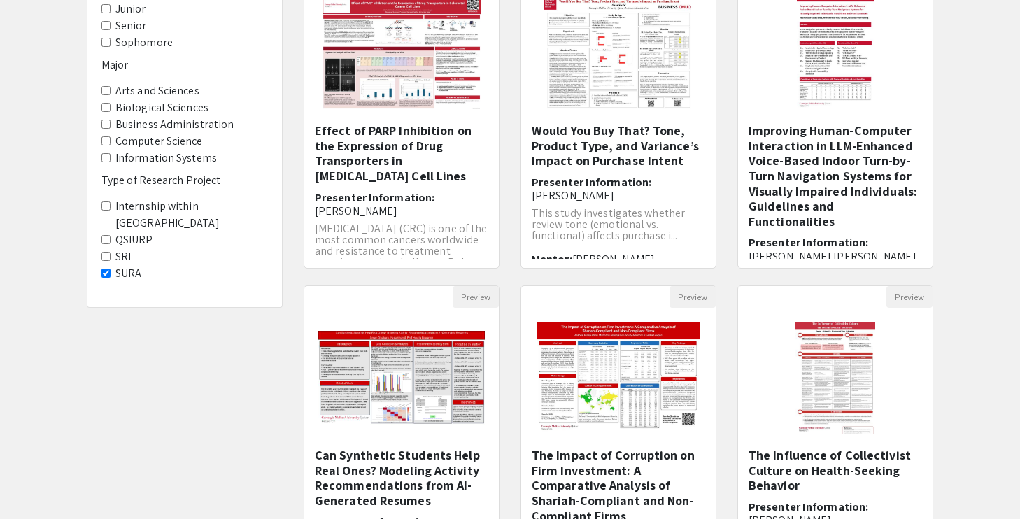
scroll to position [409, 0]
